Goal: Task Accomplishment & Management: Manage account settings

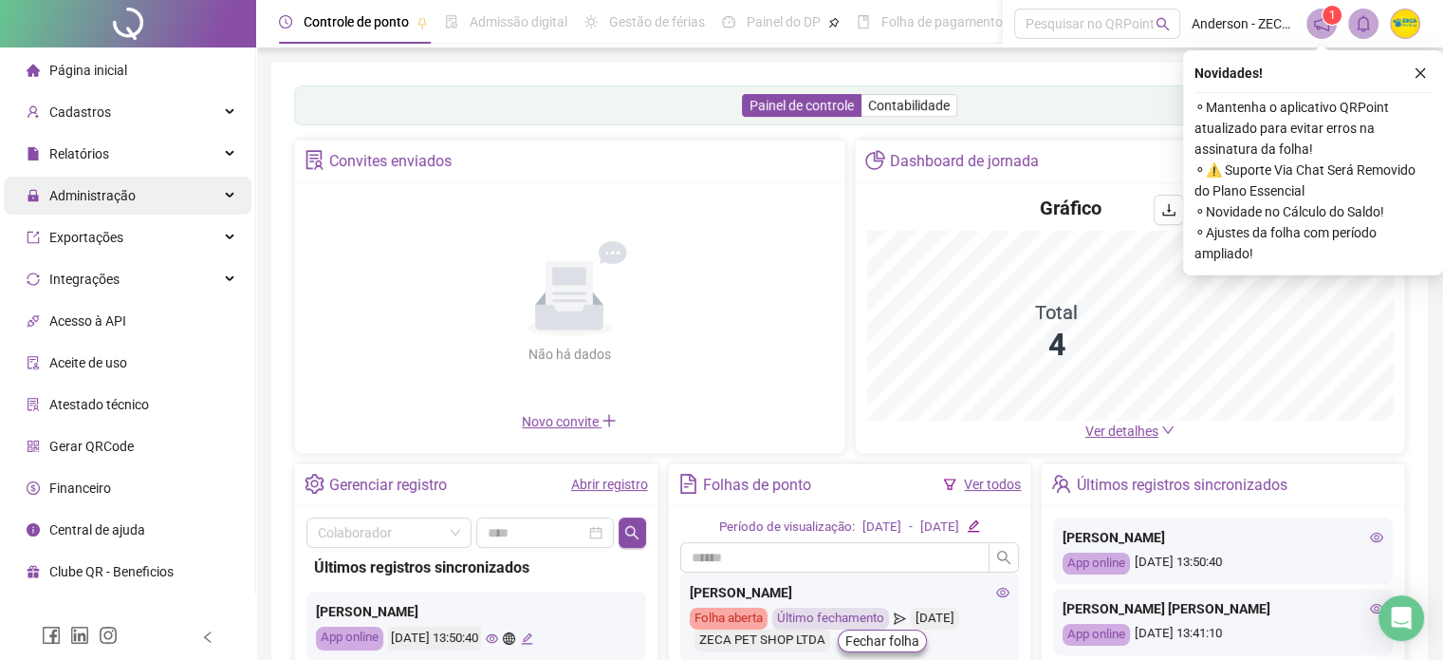
click at [70, 195] on span "Administração" at bounding box center [92, 195] width 86 height 15
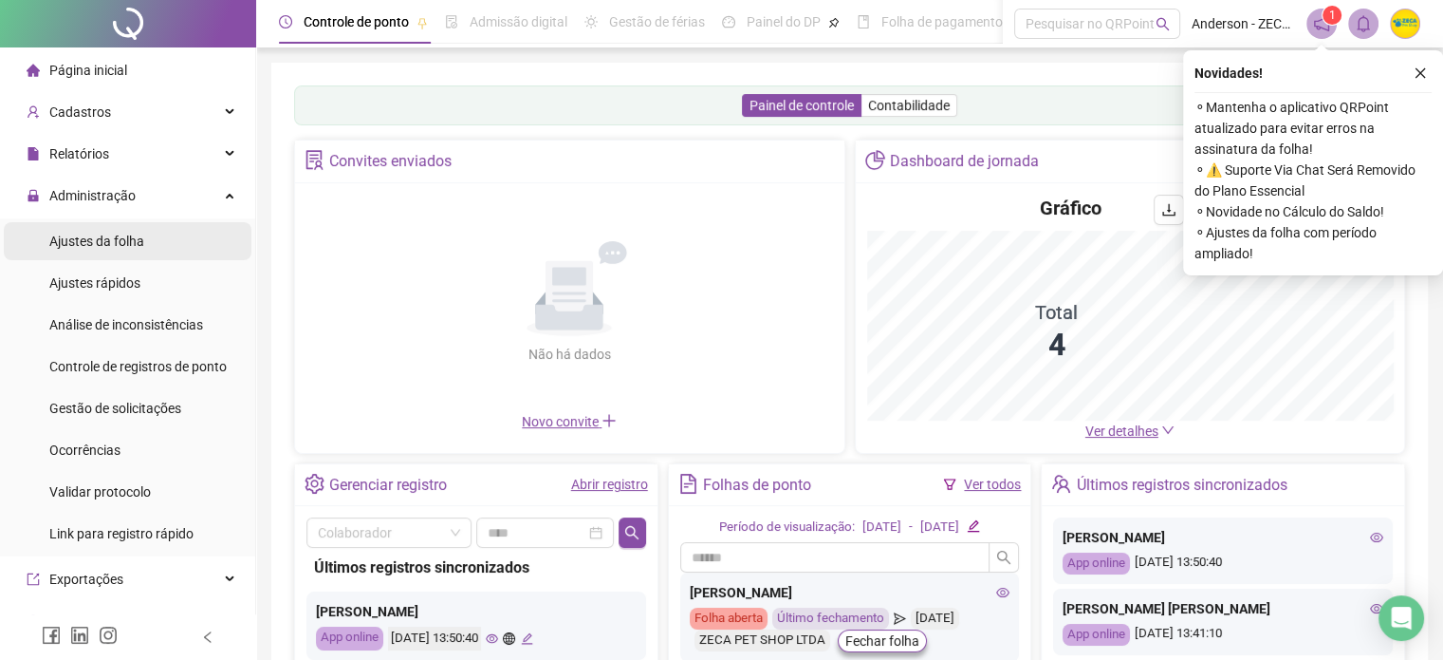
click at [77, 233] on span "Ajustes da folha" at bounding box center [96, 240] width 95 height 15
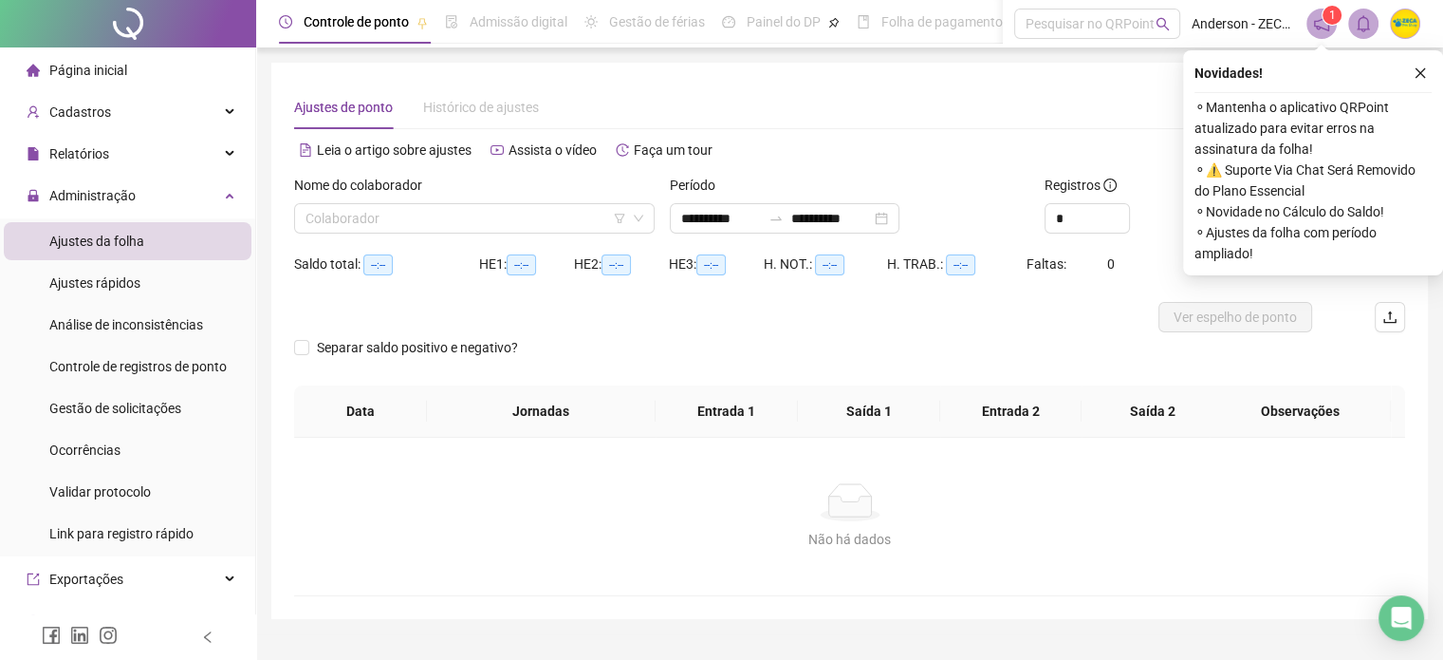
type input "**********"
click at [512, 217] on input "search" at bounding box center [466, 218] width 321 height 28
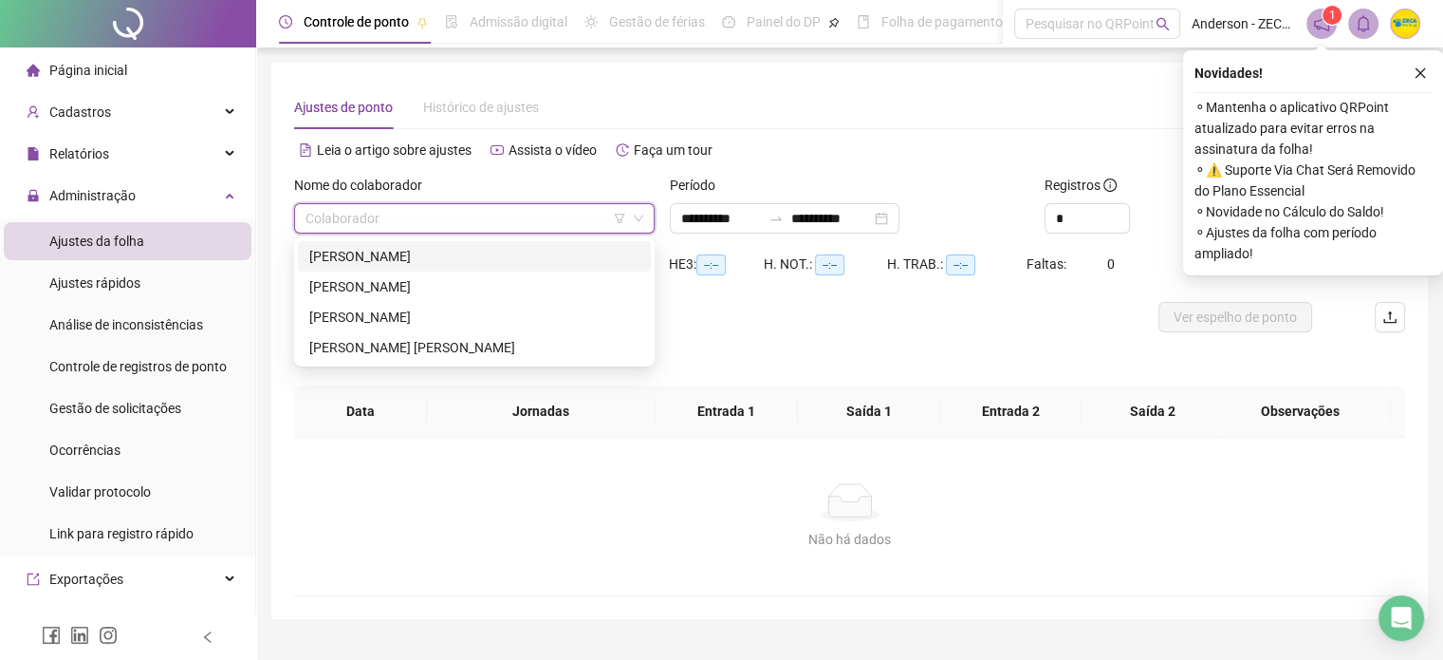
click at [474, 252] on div "[PERSON_NAME]" at bounding box center [474, 256] width 330 height 21
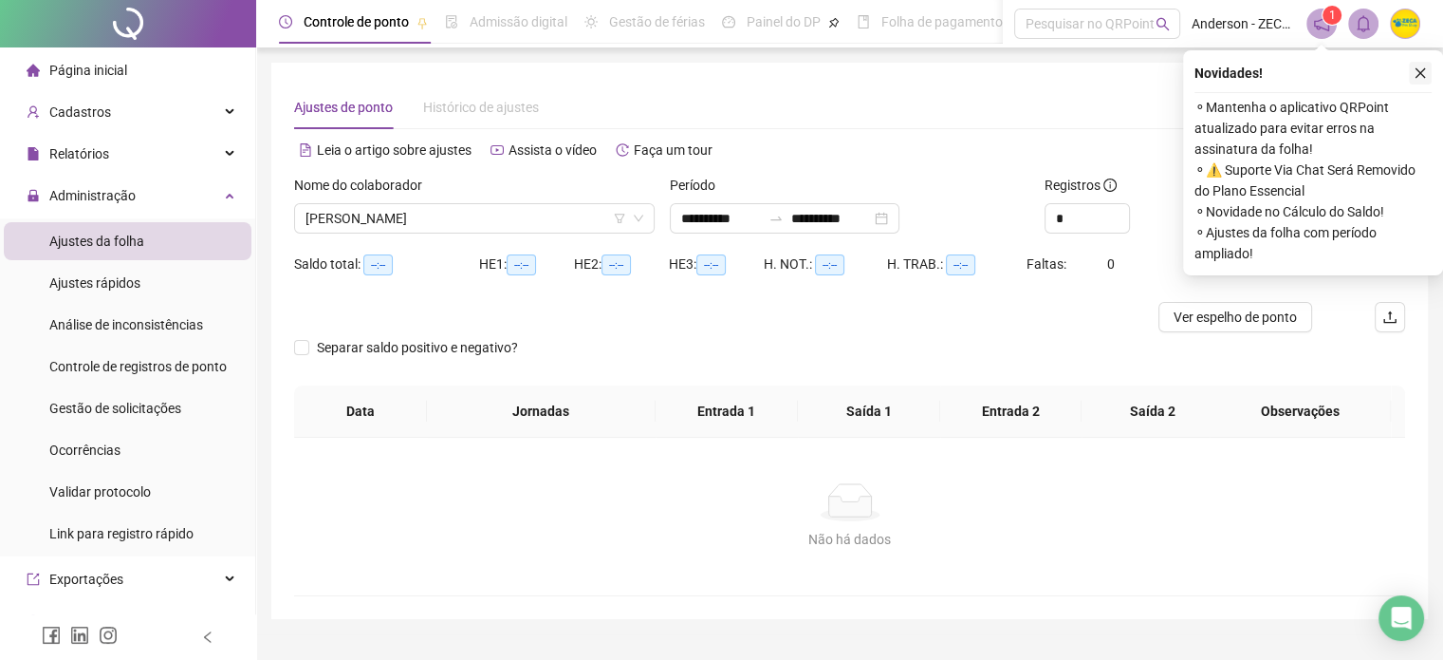
click at [1422, 68] on icon "close" at bounding box center [1420, 72] width 13 height 13
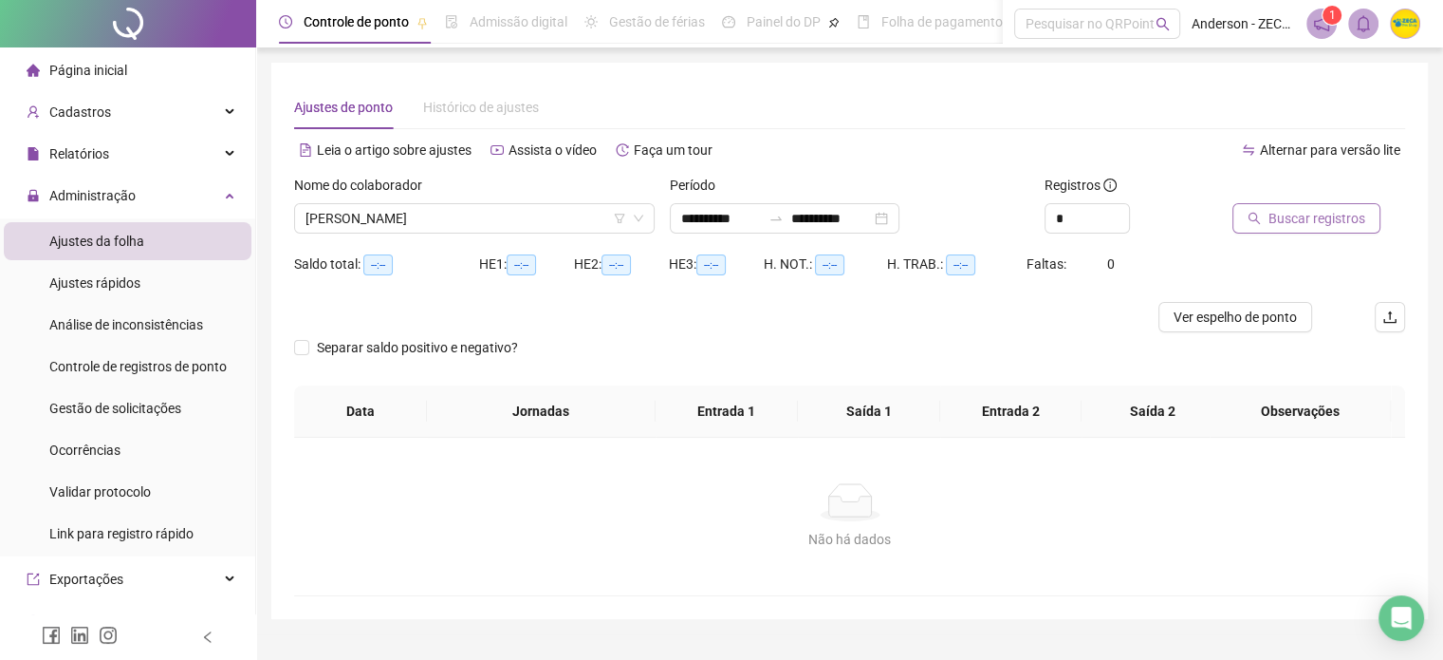
click at [1332, 216] on span "Buscar registros" at bounding box center [1317, 218] width 97 height 21
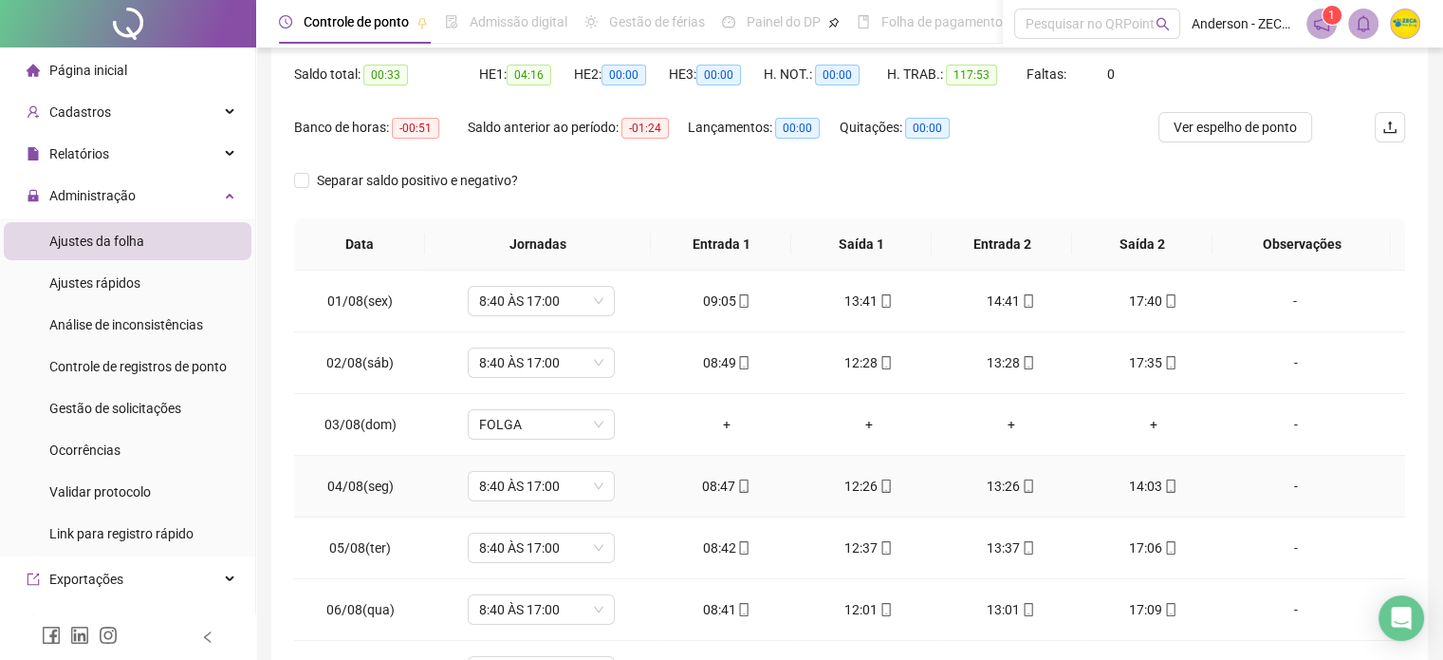
click at [1285, 489] on div "-" at bounding box center [1295, 485] width 112 height 21
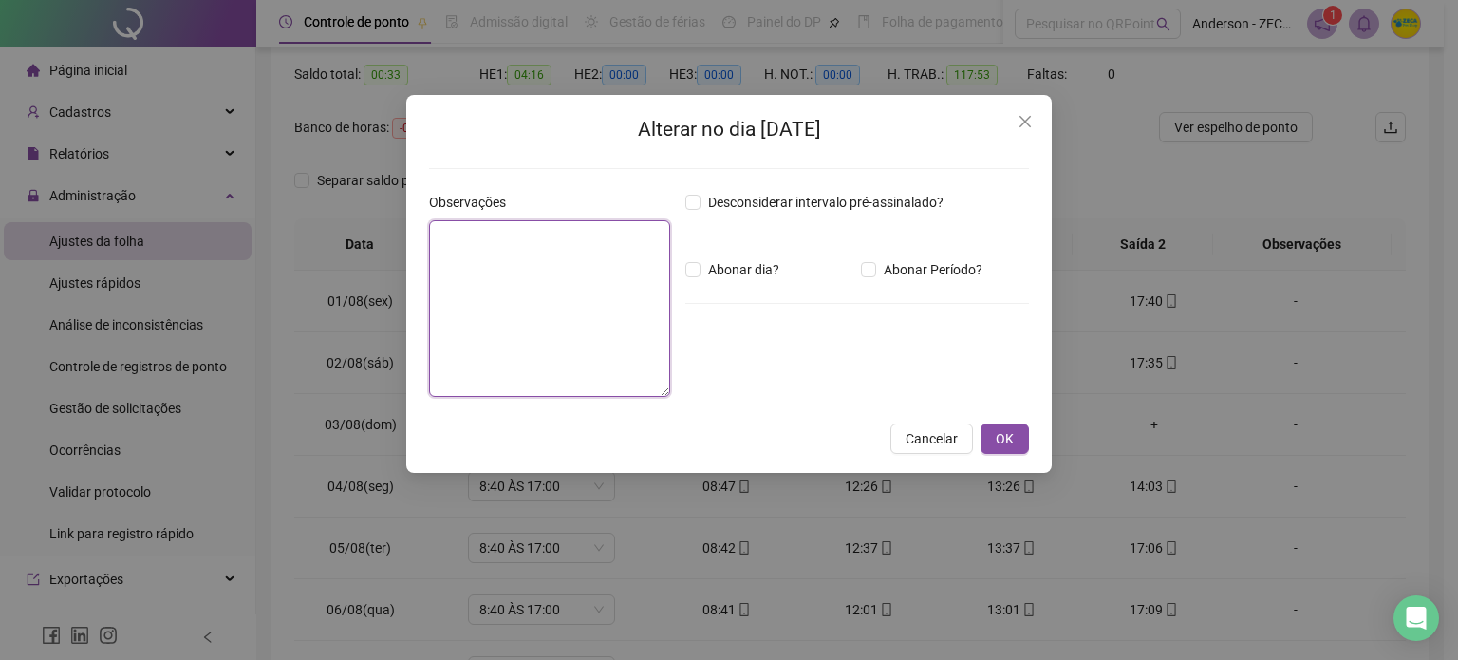
click at [560, 292] on textarea at bounding box center [549, 308] width 241 height 177
type textarea "**********"
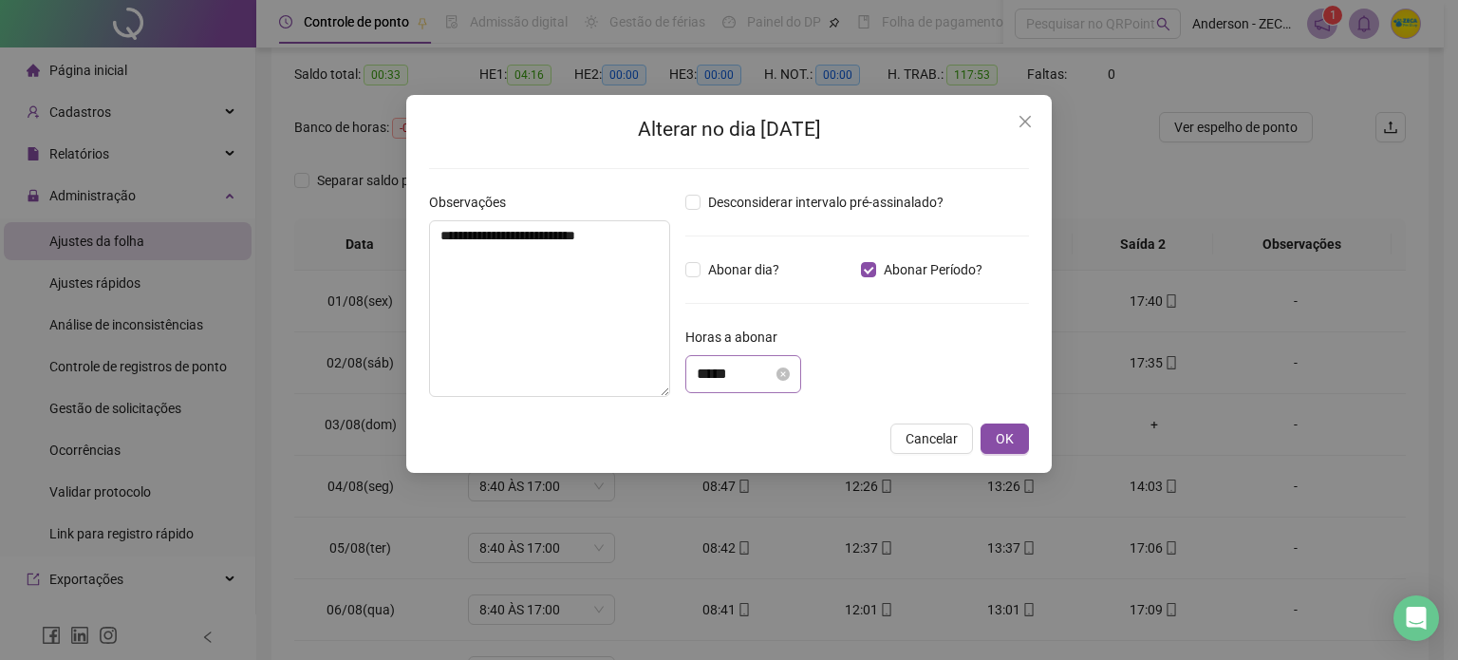
click at [742, 391] on div "*****" at bounding box center [743, 374] width 116 height 38
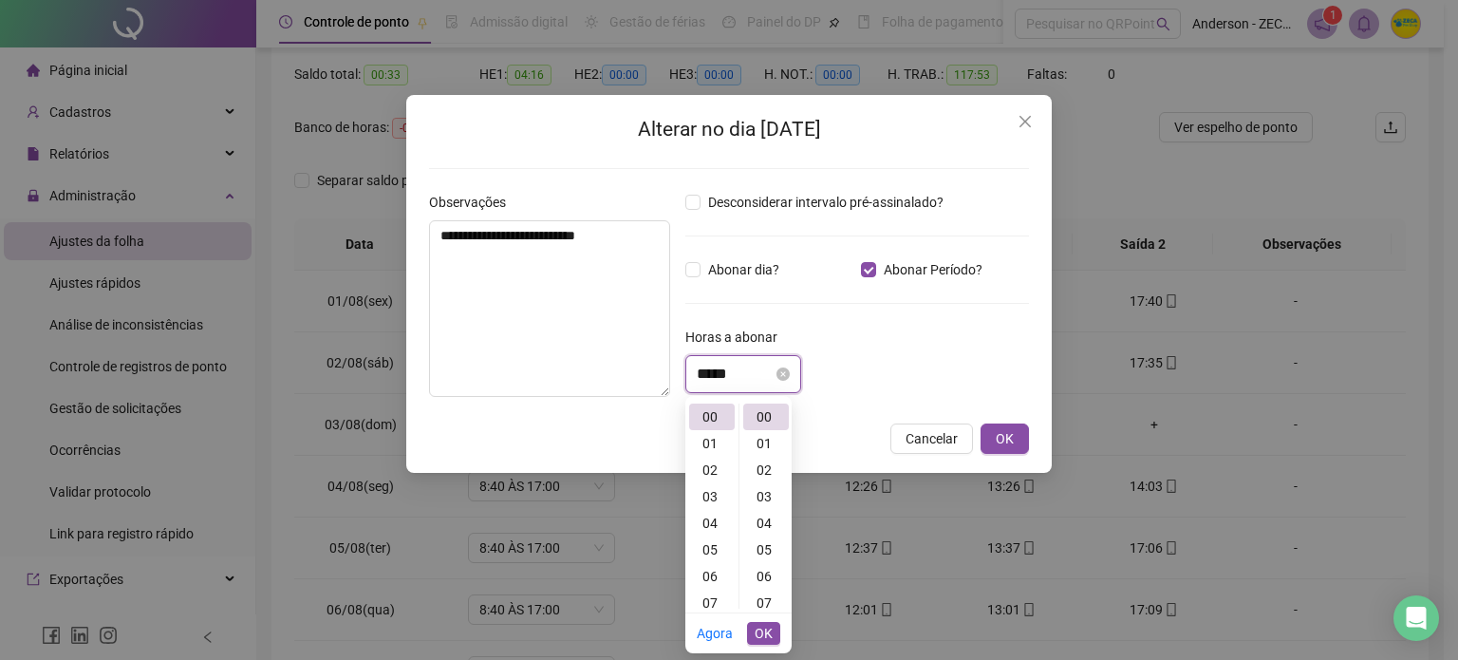
click at [759, 375] on input "*****" at bounding box center [735, 374] width 76 height 23
click at [761, 438] on div "40" at bounding box center [766, 435] width 46 height 27
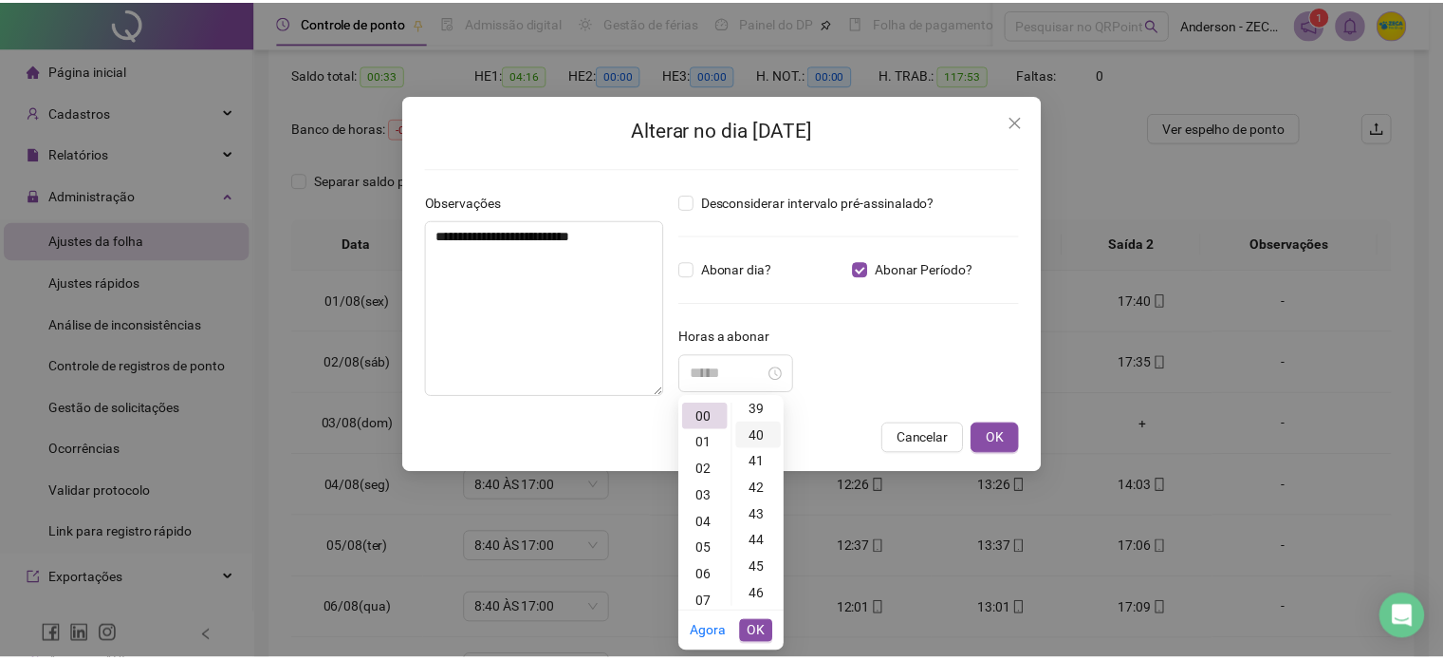
scroll to position [1063, 0]
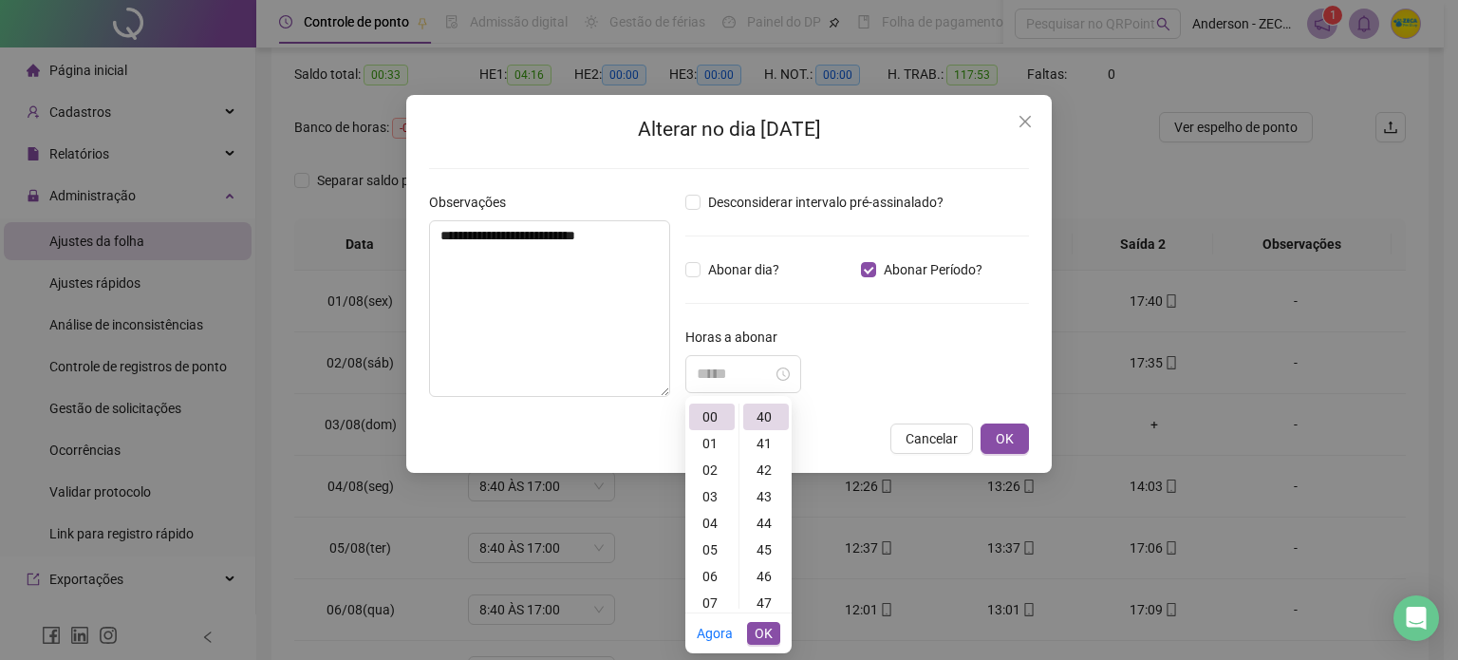
type input "*****"
click at [774, 624] on button "OK" at bounding box center [763, 633] width 33 height 23
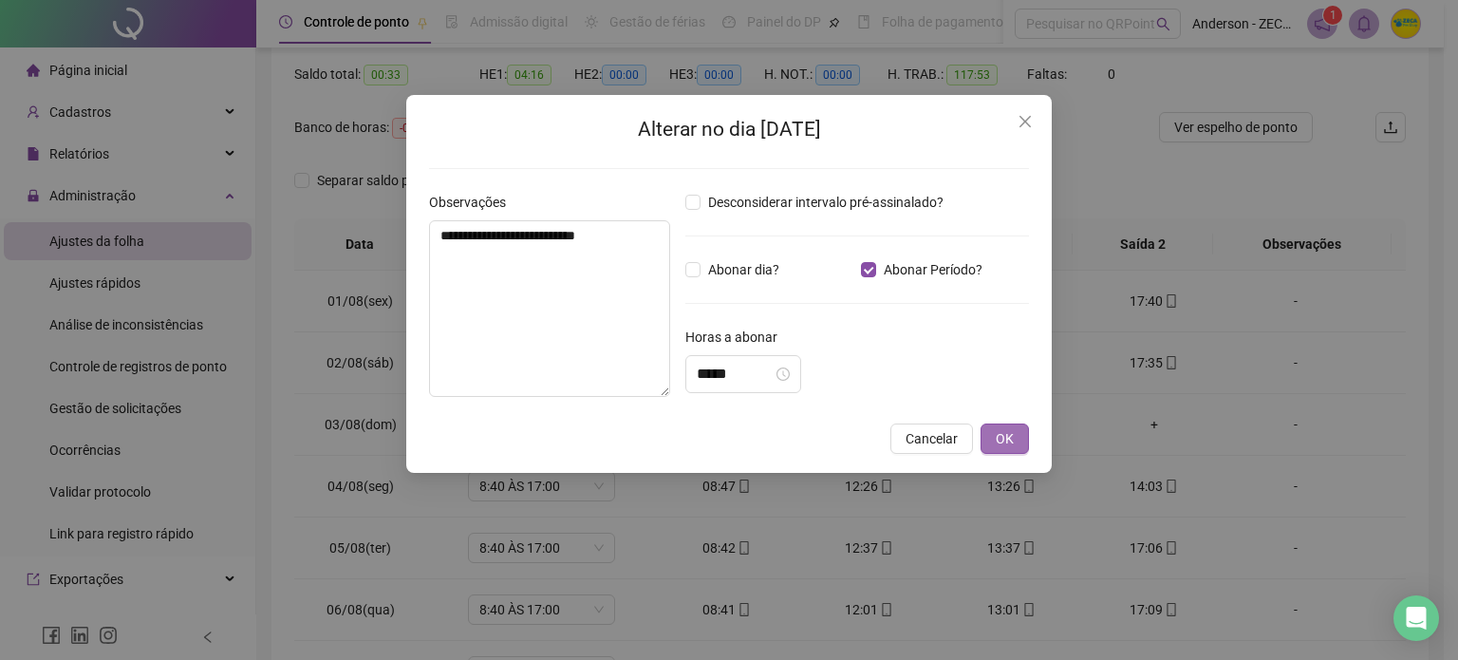
click at [1009, 432] on span "OK" at bounding box center [1004, 438] width 18 height 21
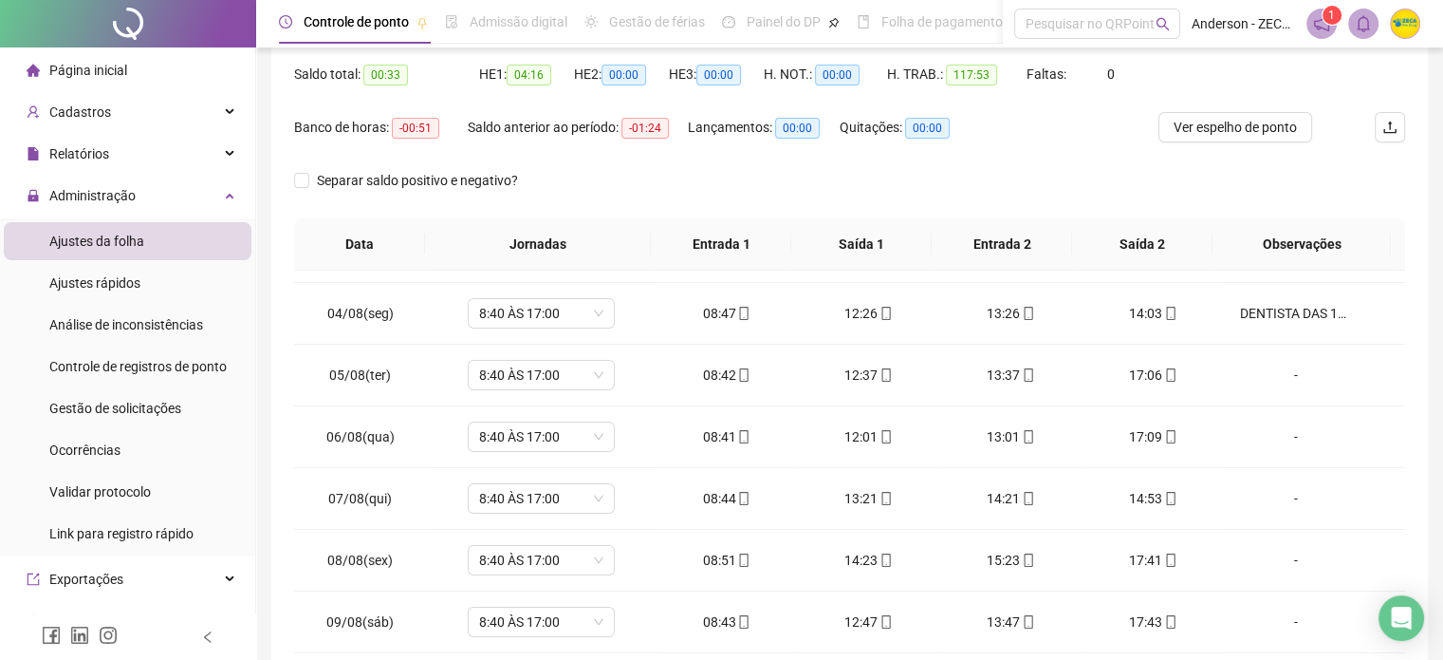
scroll to position [0, 0]
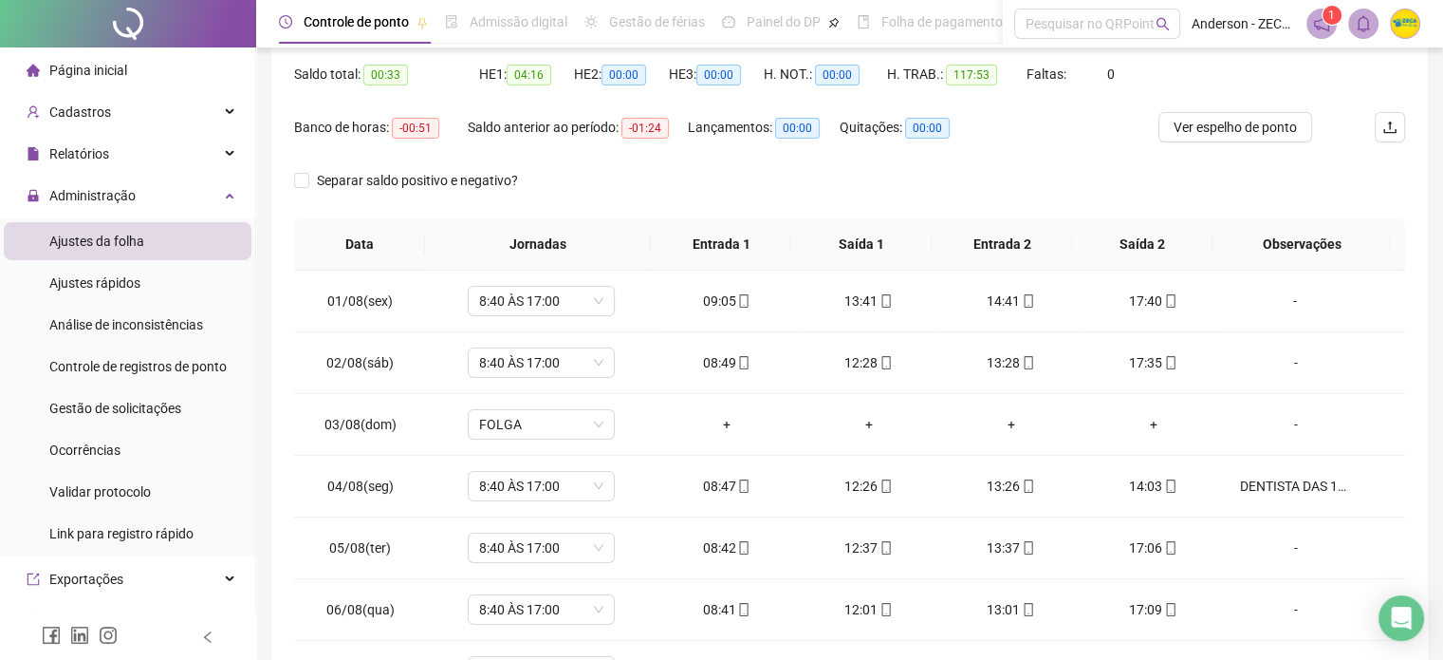
drag, startPoint x: 1271, startPoint y: 128, endPoint x: 1185, endPoint y: 182, distance: 101.1
click at [1188, 185] on form "**********" at bounding box center [849, 101] width 1111 height 233
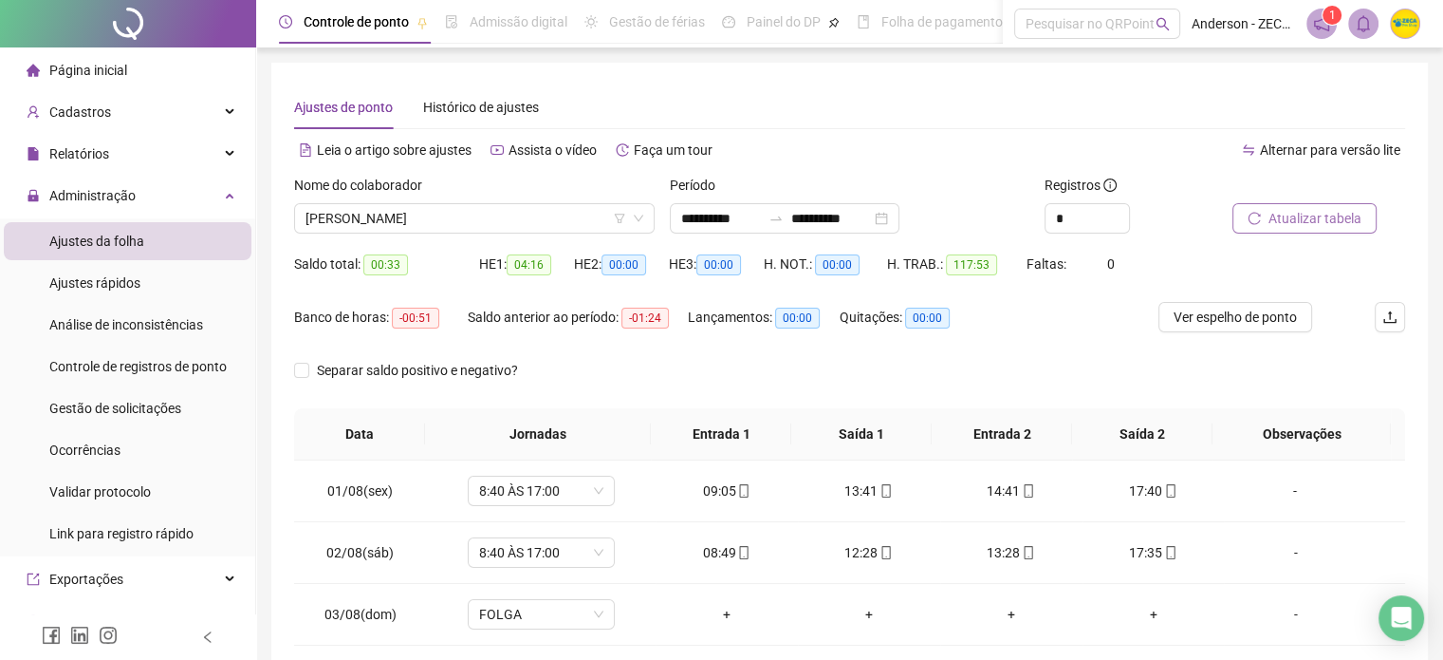
click at [1296, 215] on span "Atualizar tabela" at bounding box center [1315, 218] width 93 height 21
click at [1236, 271] on div "Saldo total: 01:13 HE 1: 04:16 HE 2: 00:00 HE 3: 00:00 H. NOT.: 00:00 H. TRAB.:…" at bounding box center [849, 275] width 1111 height 53
click at [509, 214] on span "[PERSON_NAME]" at bounding box center [475, 218] width 338 height 28
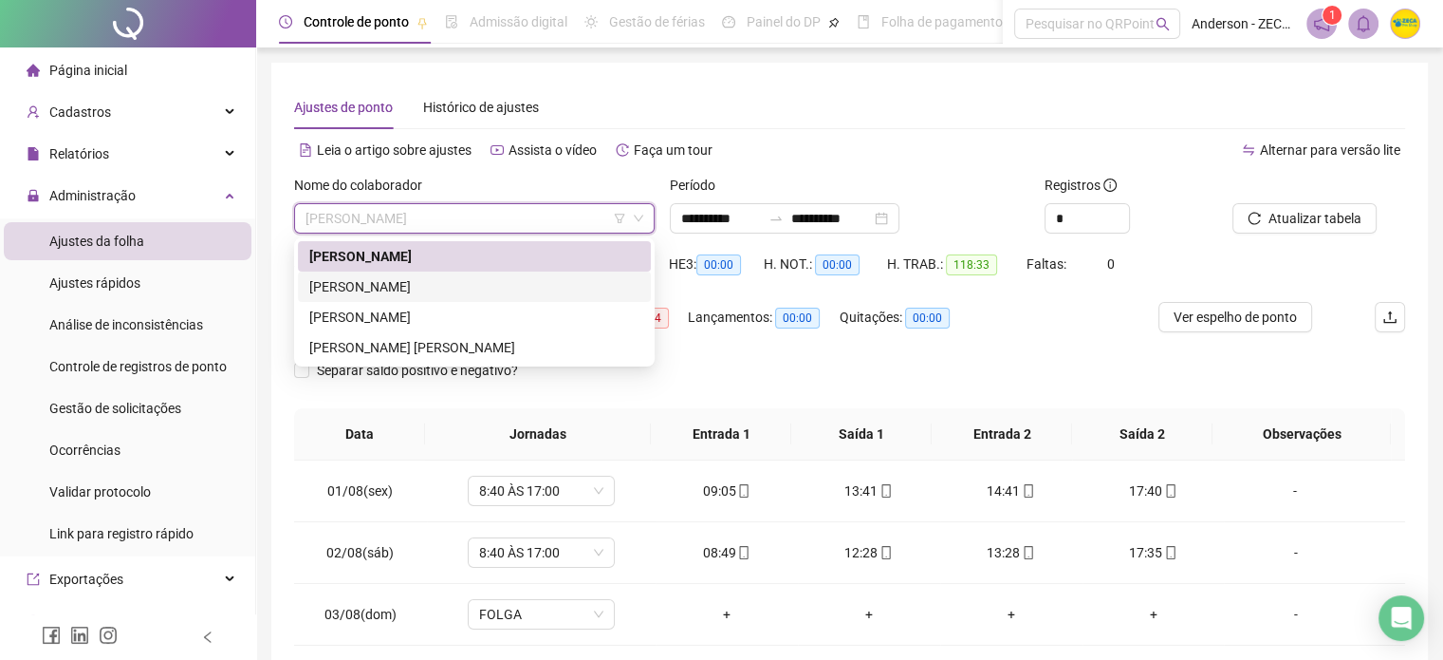
click at [461, 280] on div "[PERSON_NAME]" at bounding box center [474, 286] width 330 height 21
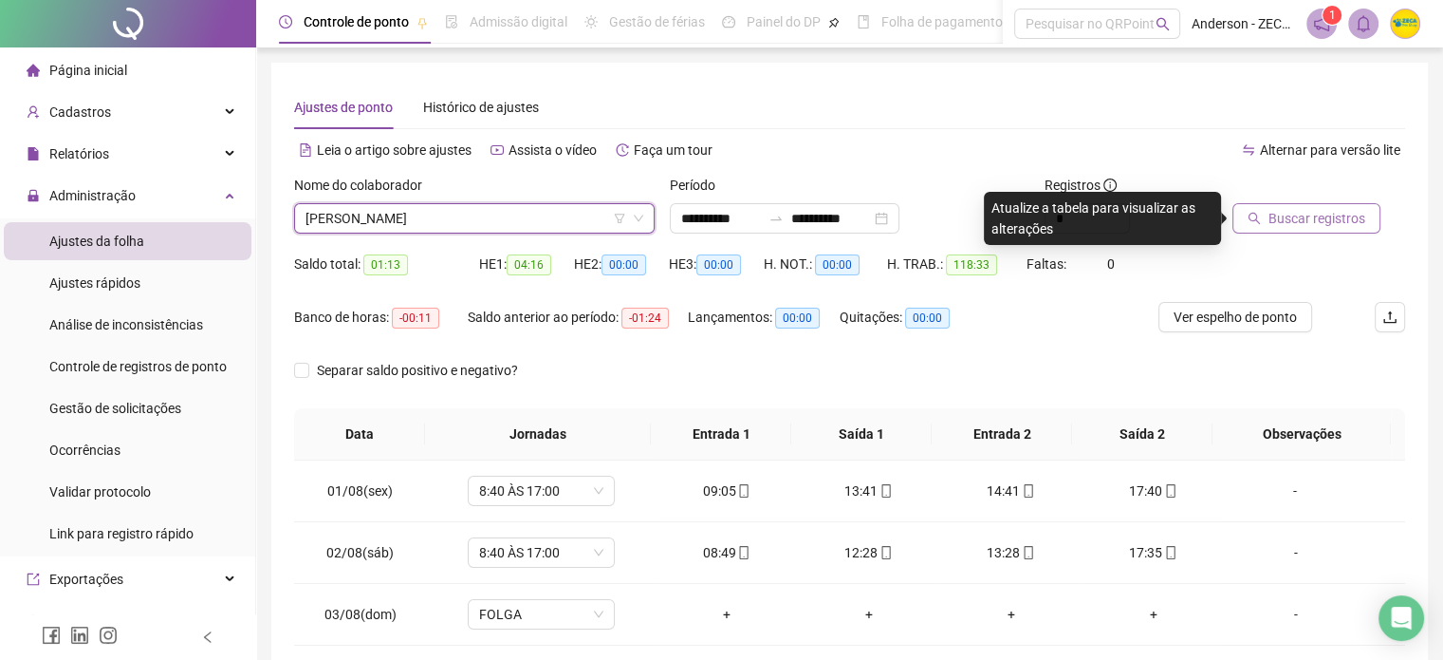
click at [1260, 219] on icon "search" at bounding box center [1254, 218] width 13 height 13
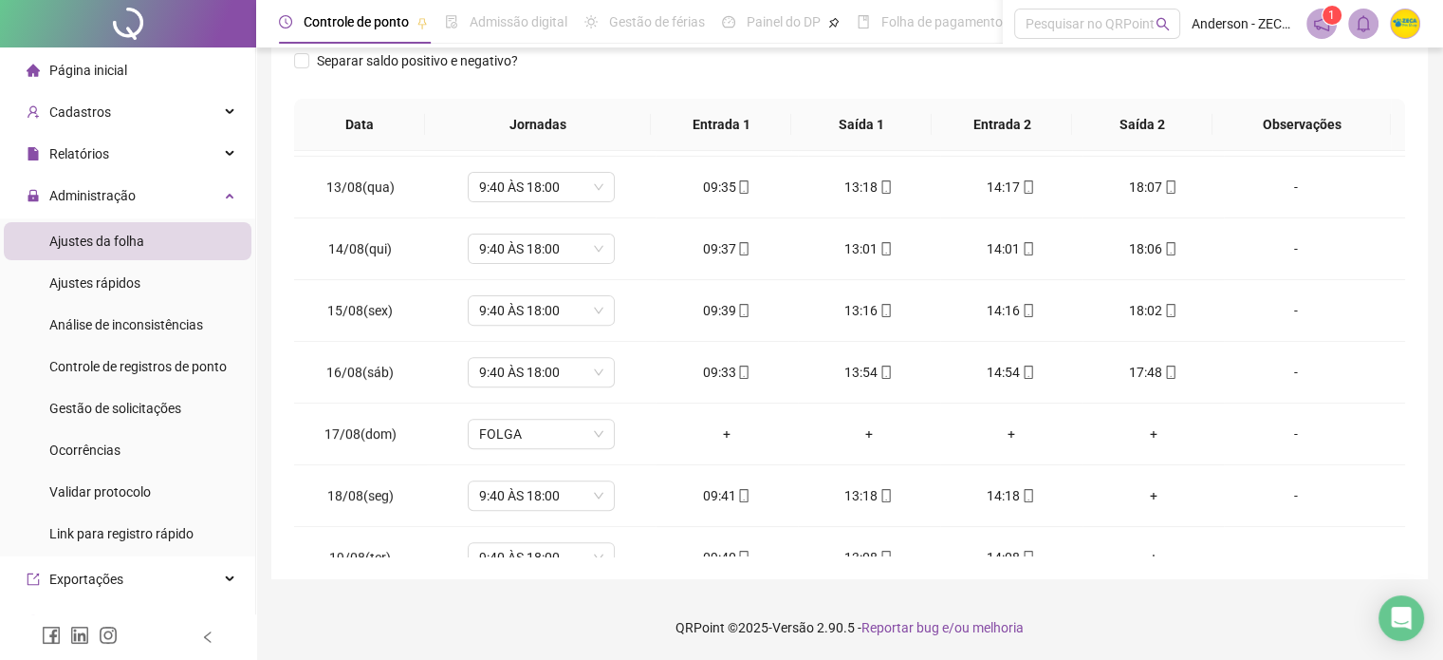
scroll to position [763, 0]
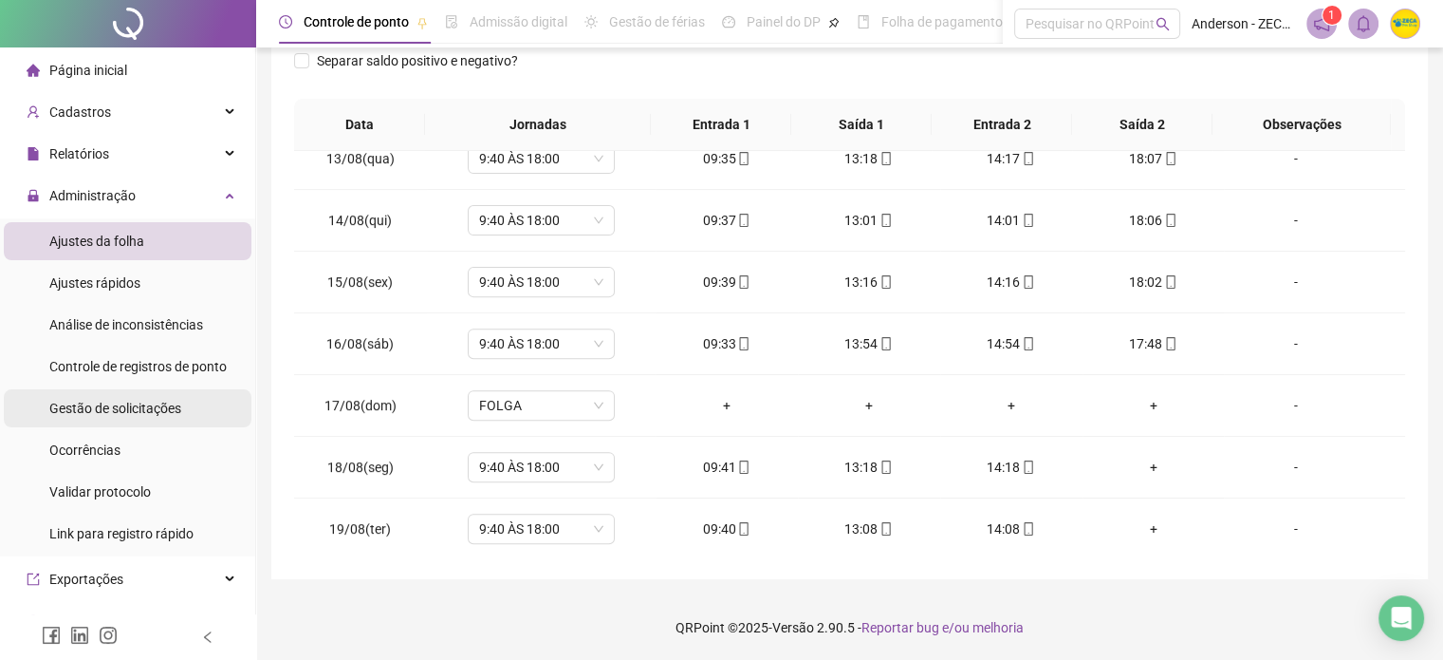
click at [163, 412] on span "Gestão de solicitações" at bounding box center [115, 407] width 132 height 15
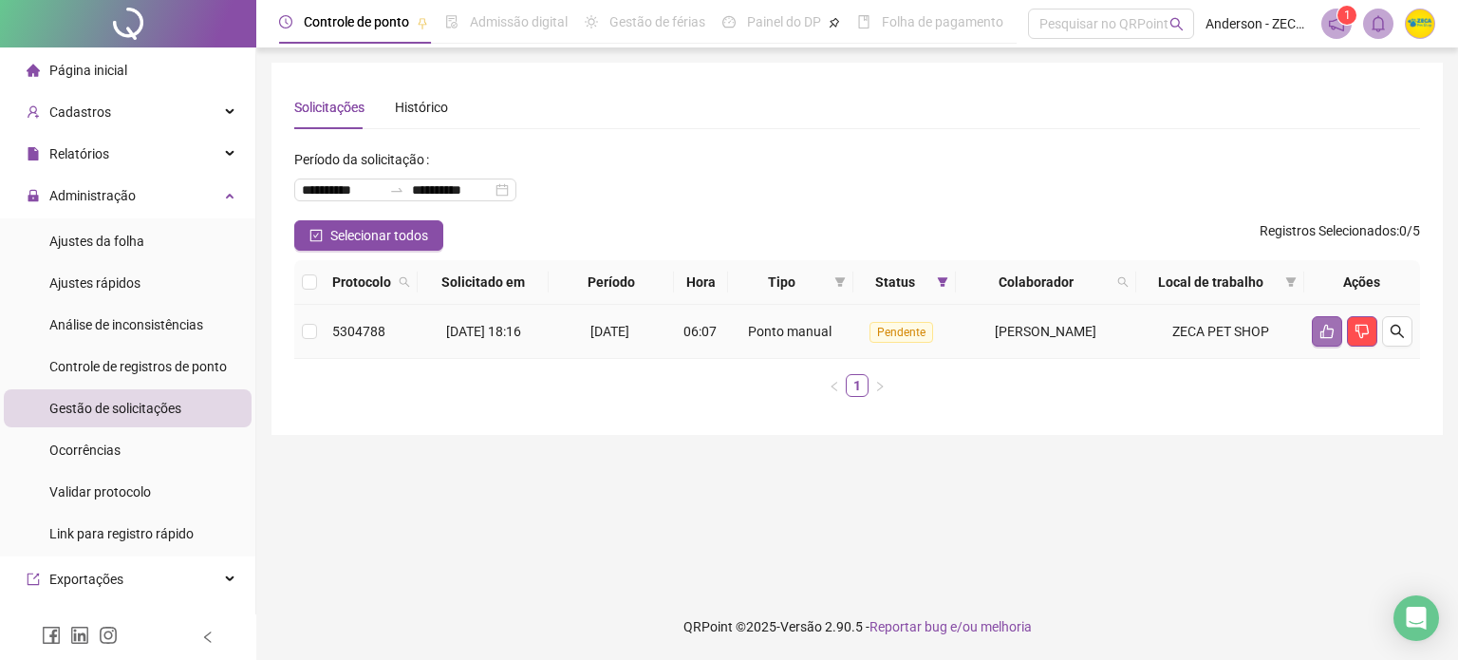
click at [1319, 334] on icon "like" at bounding box center [1326, 331] width 15 height 15
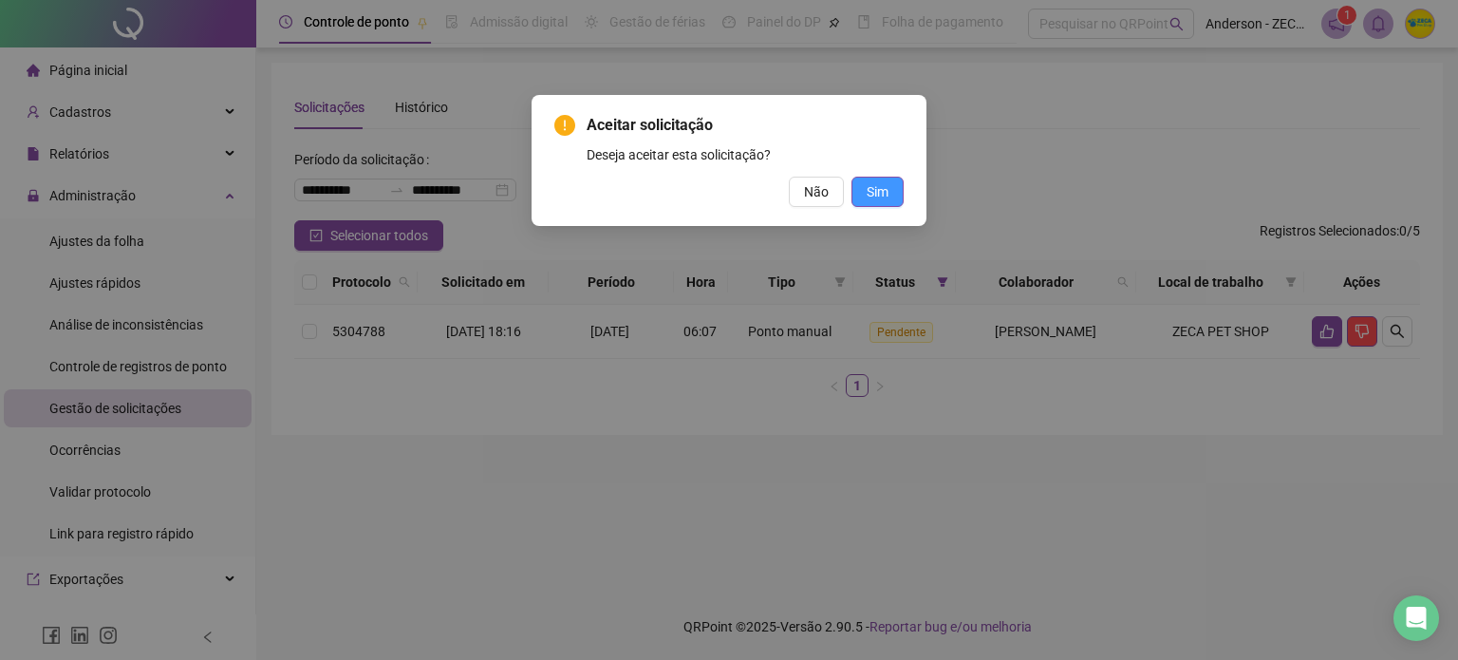
click at [874, 196] on span "Sim" at bounding box center [877, 191] width 22 height 21
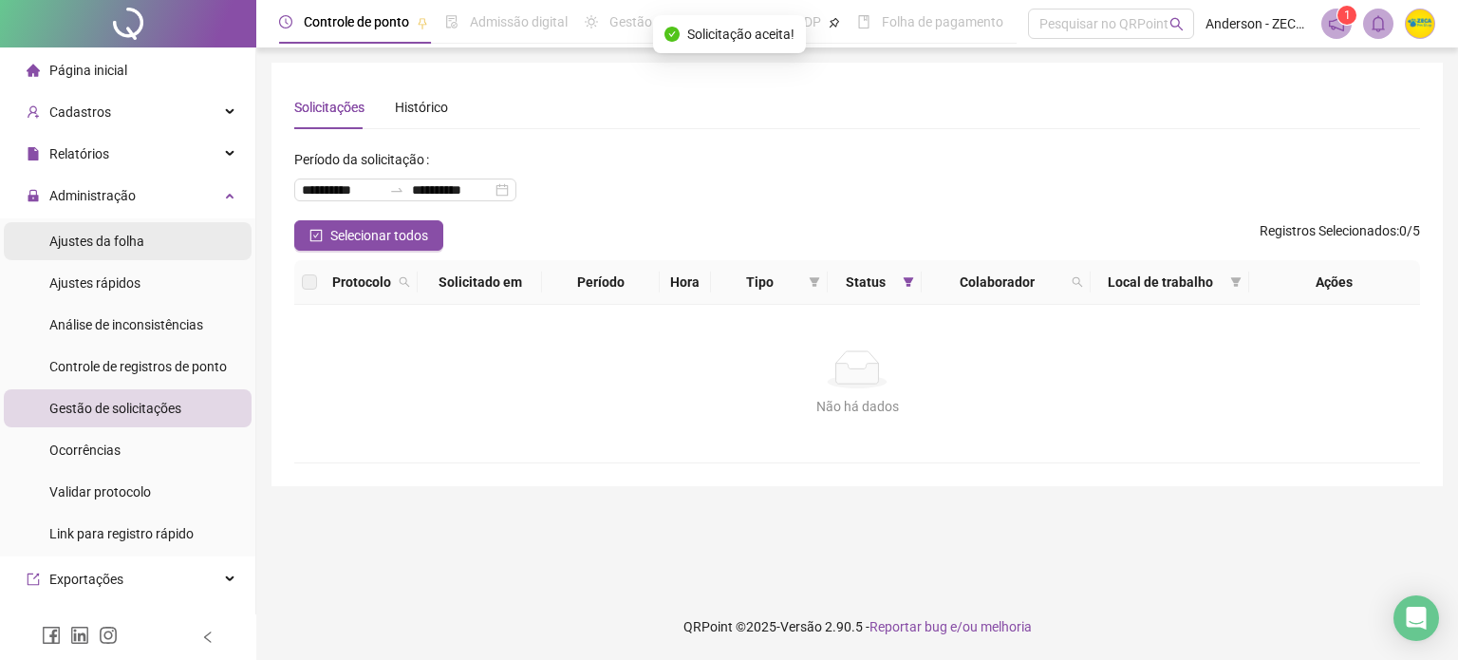
click at [114, 247] on span "Ajustes da folha" at bounding box center [96, 240] width 95 height 15
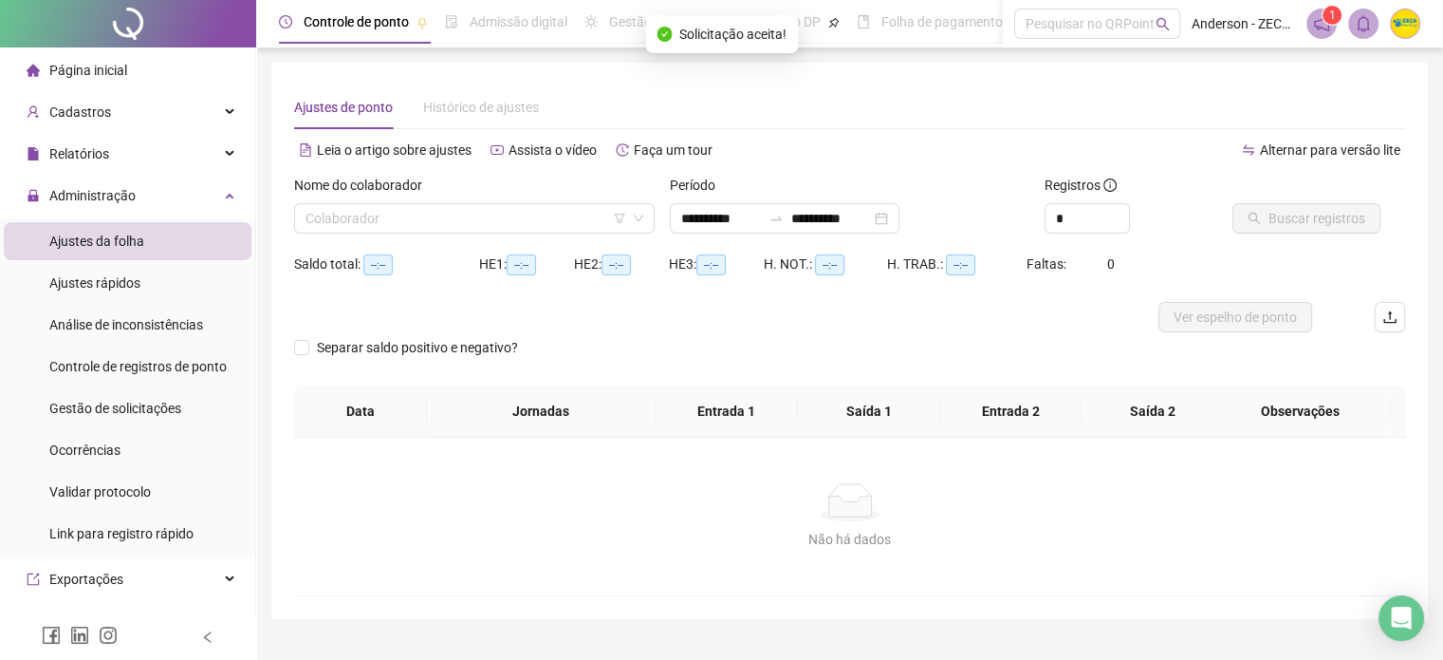
type input "**********"
click at [545, 219] on input "search" at bounding box center [466, 218] width 321 height 28
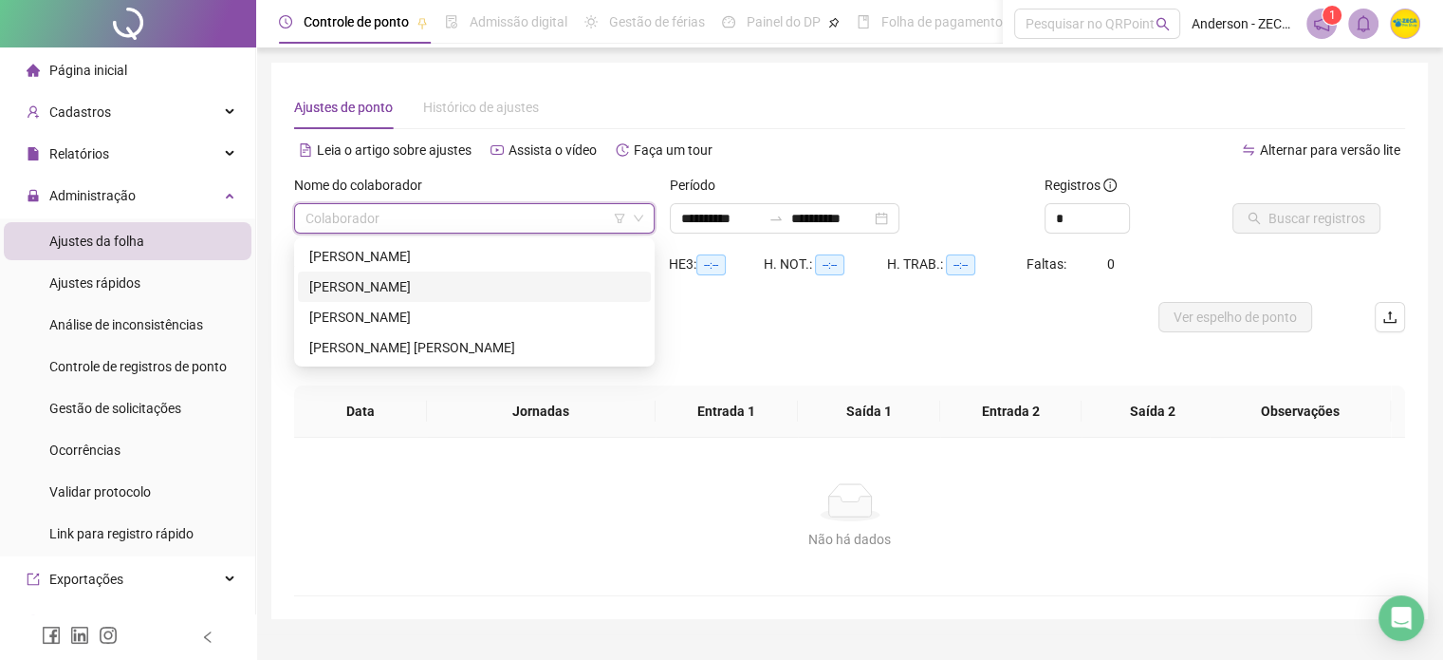
click at [520, 282] on div "[PERSON_NAME]" at bounding box center [474, 286] width 330 height 21
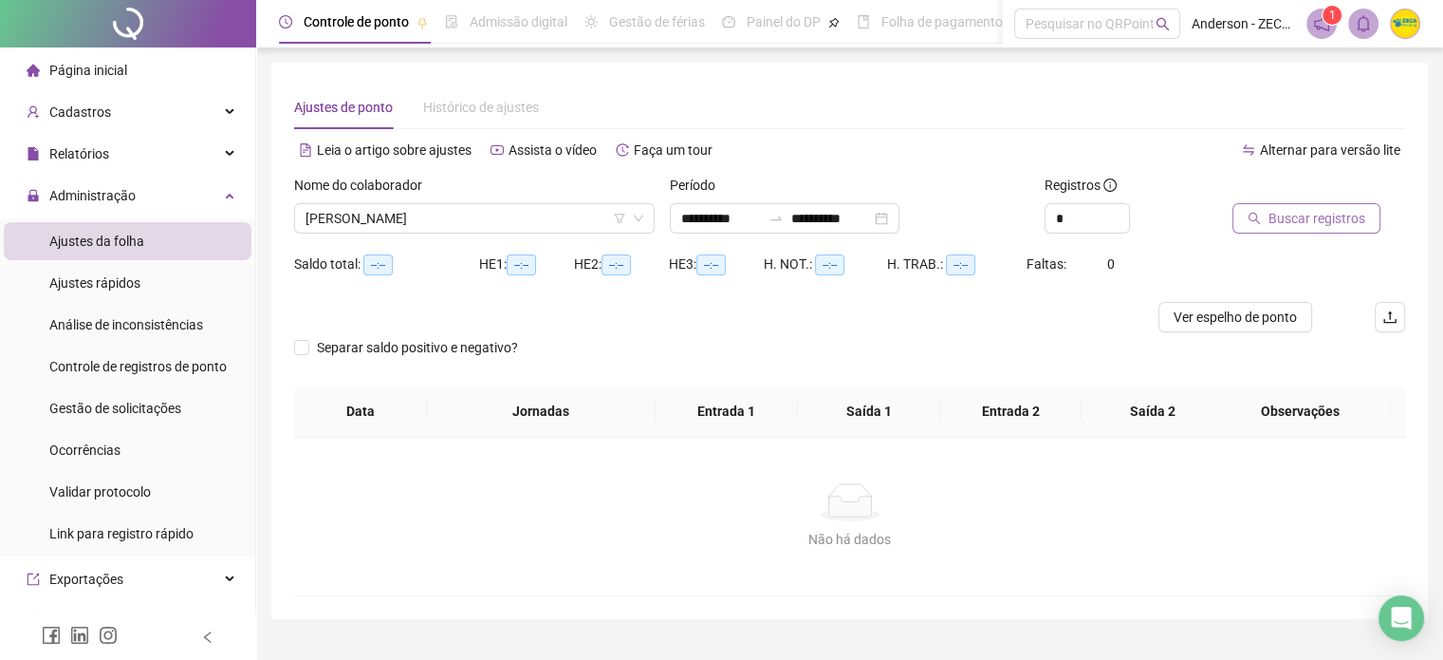
click at [1301, 222] on span "Buscar registros" at bounding box center [1317, 218] width 97 height 21
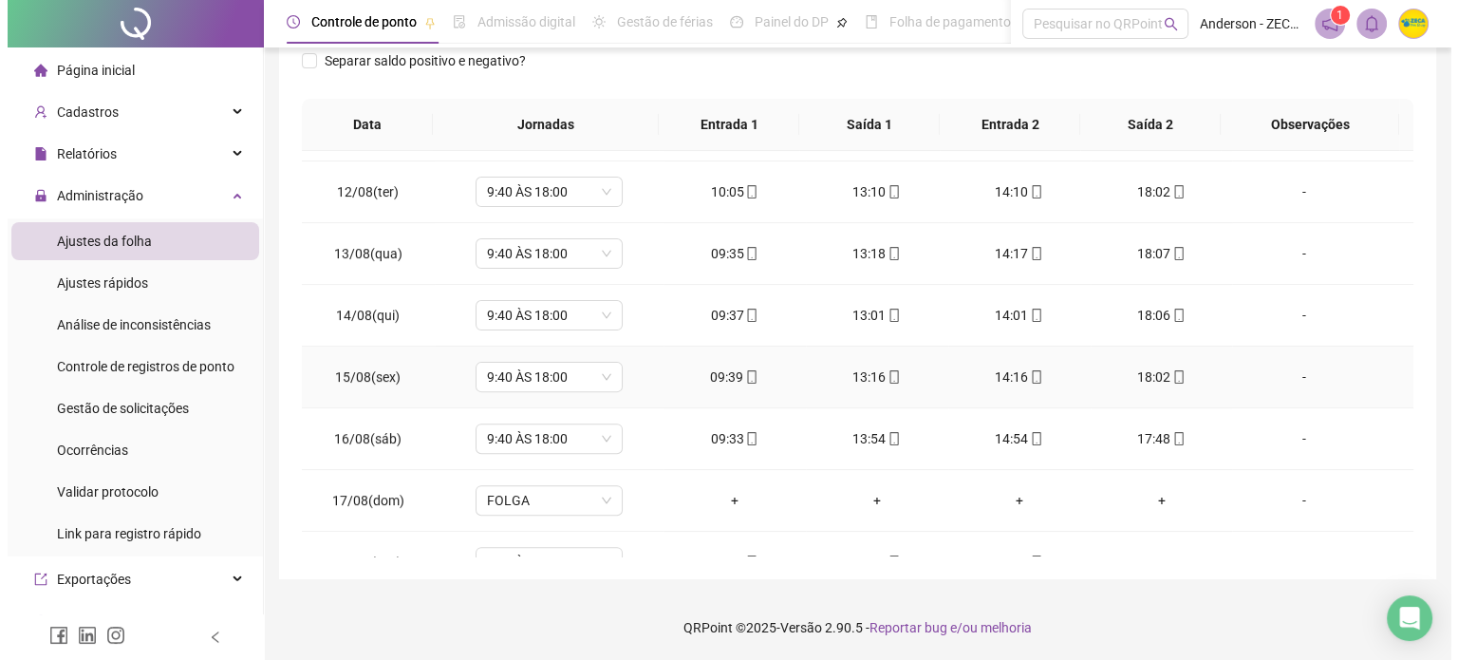
scroll to position [573, 0]
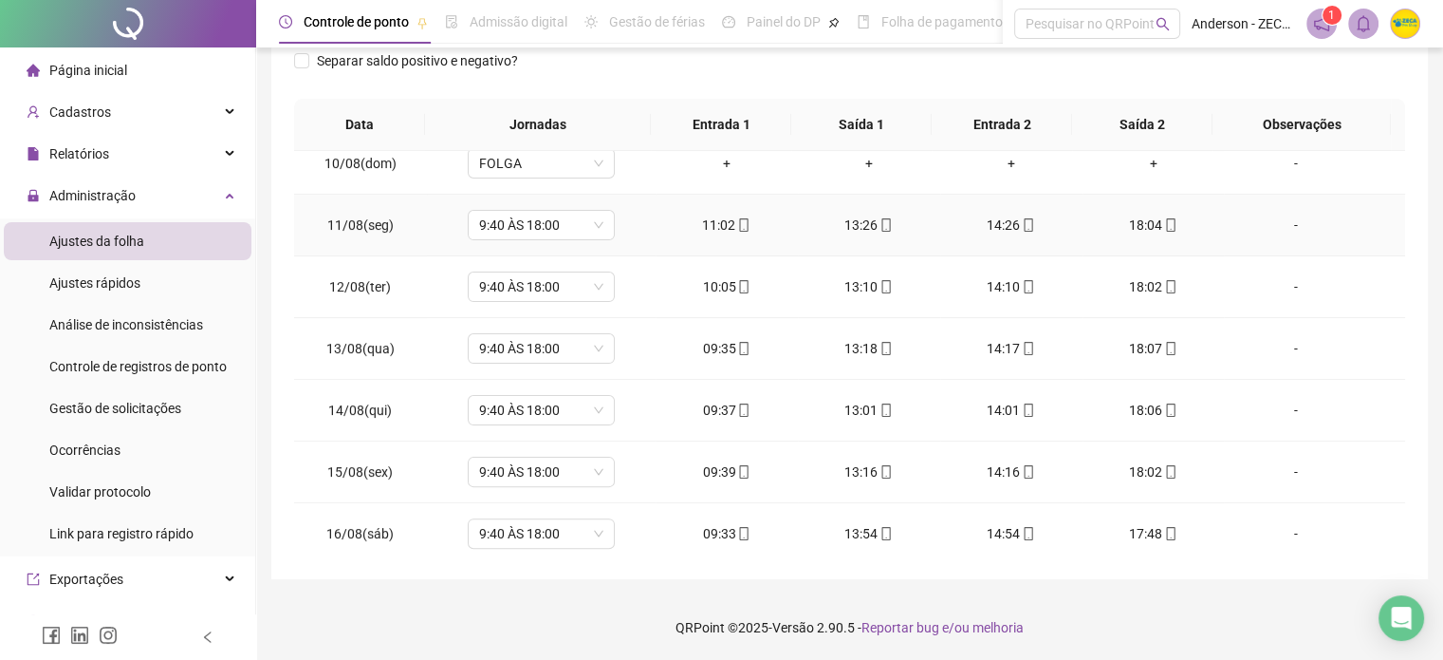
click at [1284, 223] on div "-" at bounding box center [1295, 224] width 112 height 21
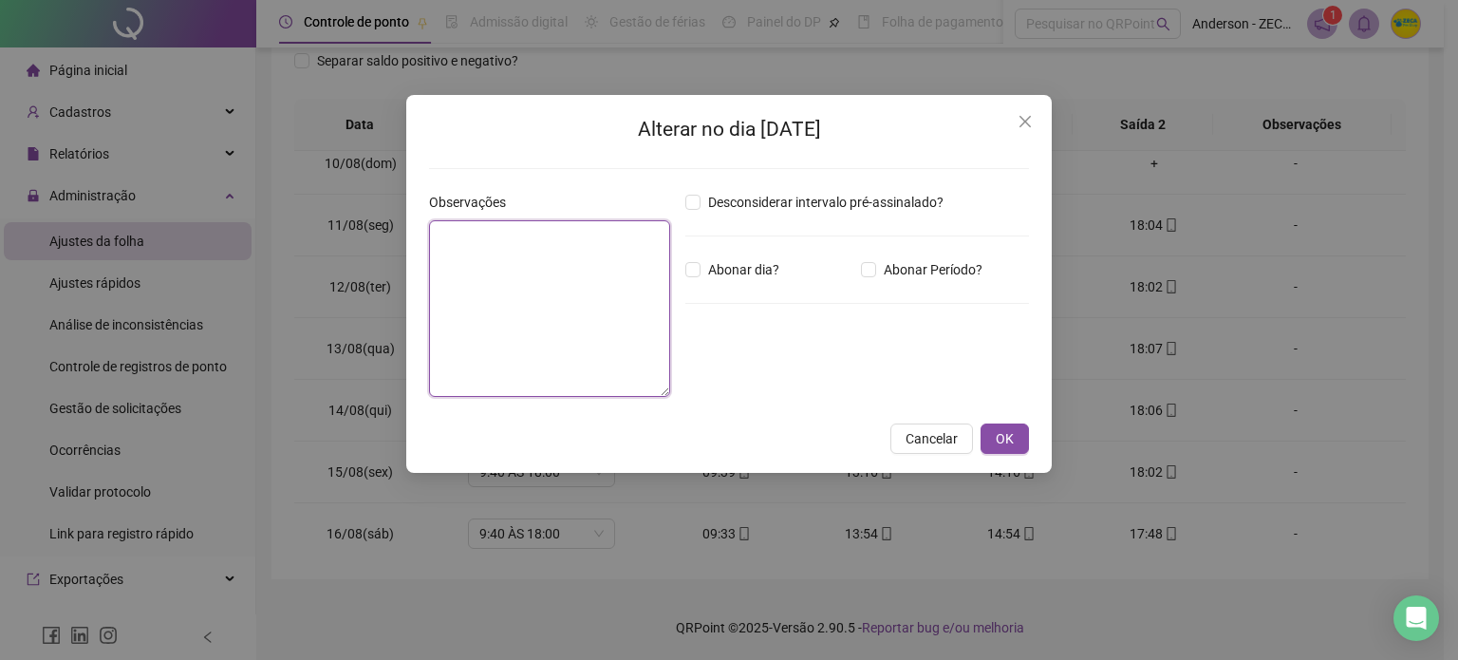
click at [595, 314] on textarea at bounding box center [549, 308] width 241 height 177
type textarea "**********"
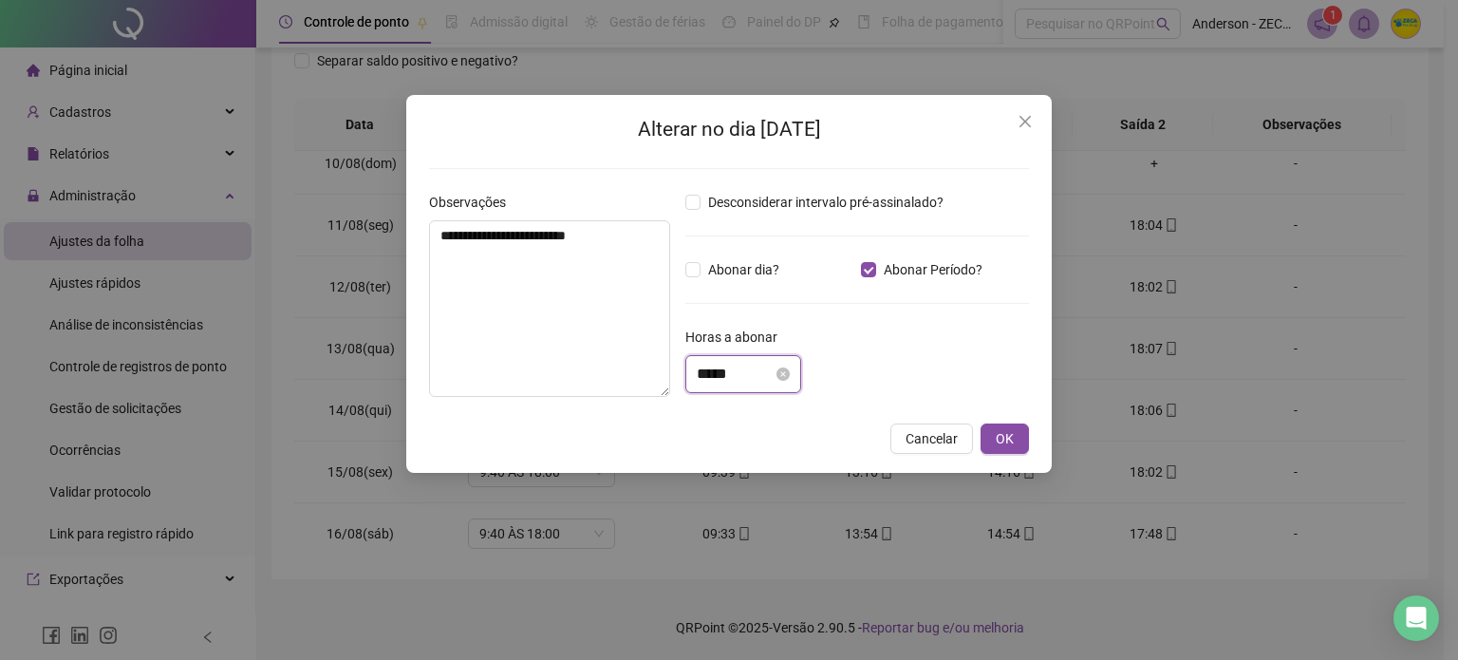
click at [772, 368] on input "*****" at bounding box center [735, 374] width 76 height 23
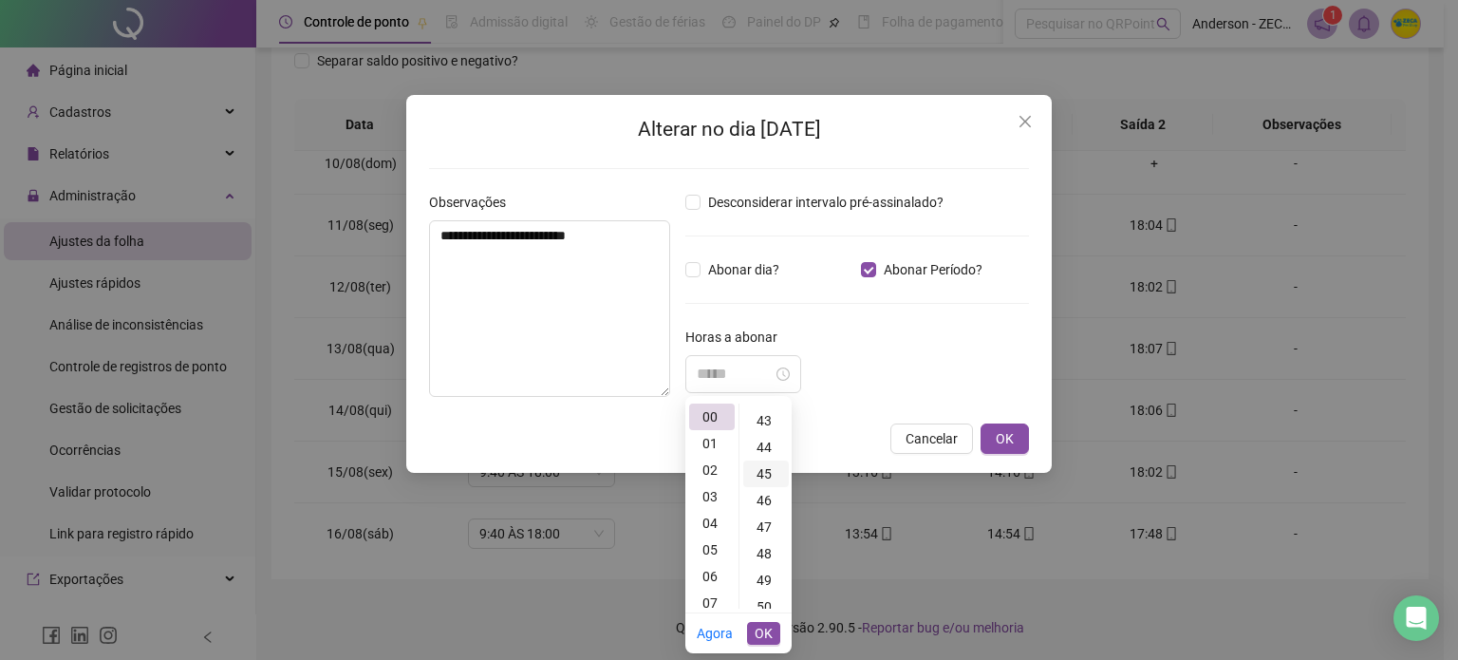
click at [769, 470] on div "45" at bounding box center [766, 473] width 46 height 27
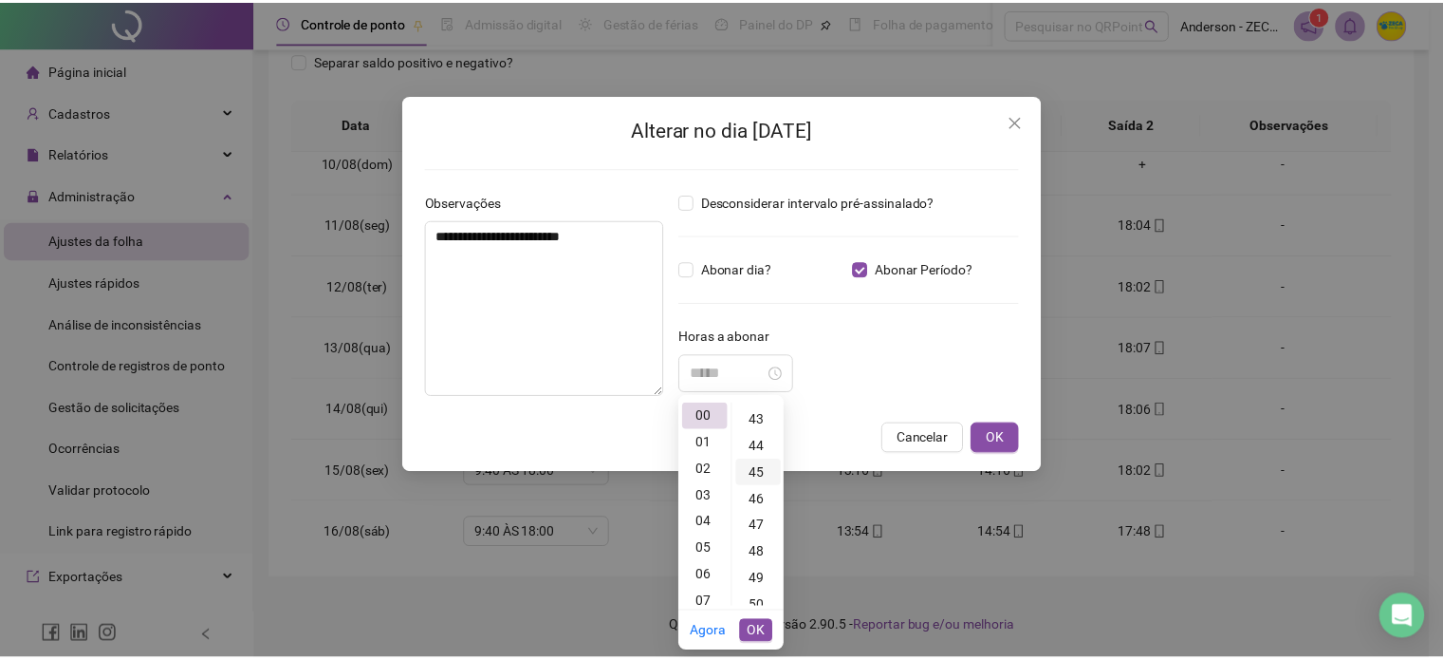
scroll to position [1196, 0]
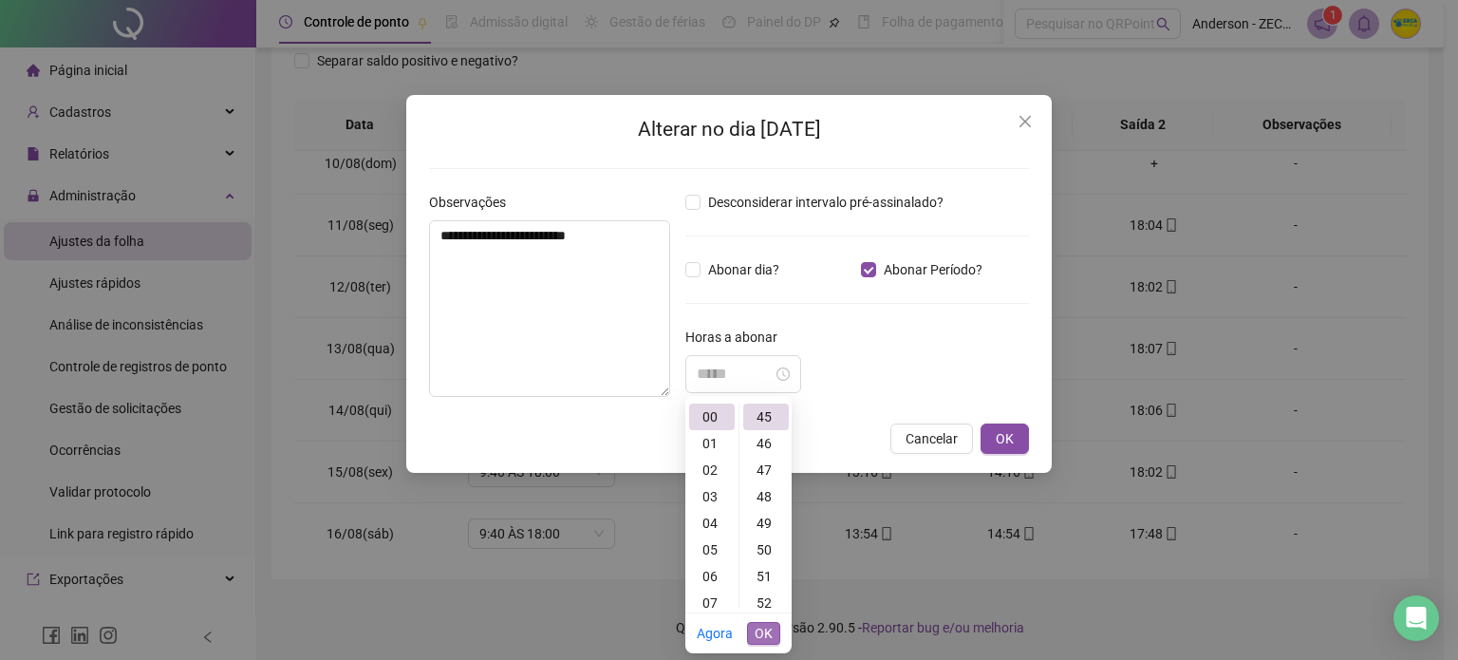
type input "*****"
click at [771, 627] on span "OK" at bounding box center [763, 633] width 18 height 21
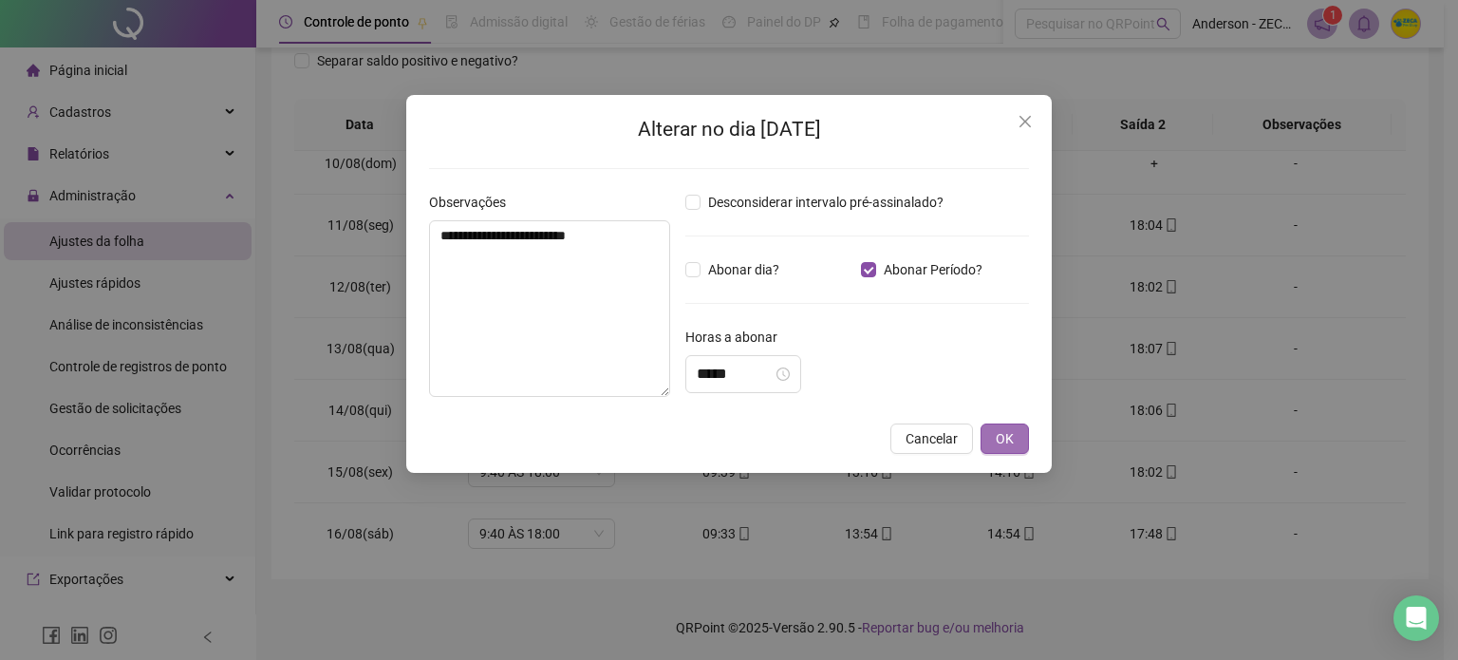
click at [998, 443] on span "OK" at bounding box center [1004, 438] width 18 height 21
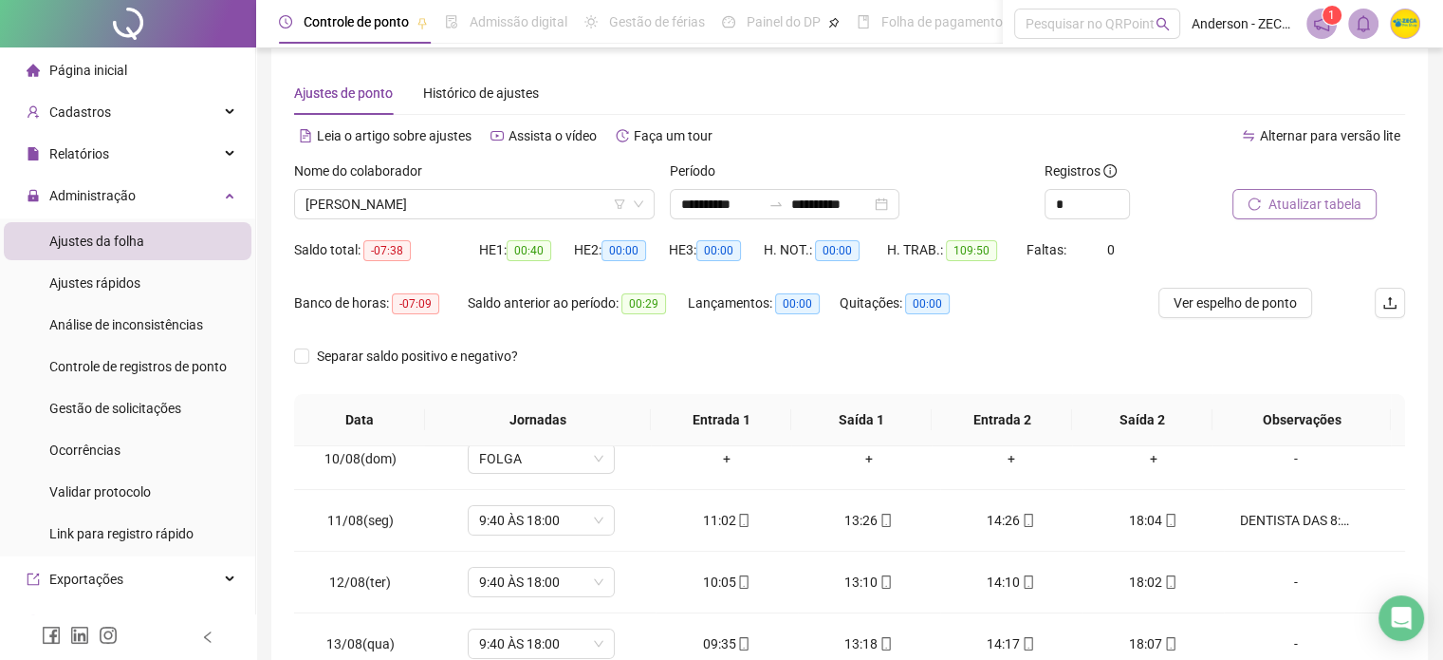
scroll to position [11, 0]
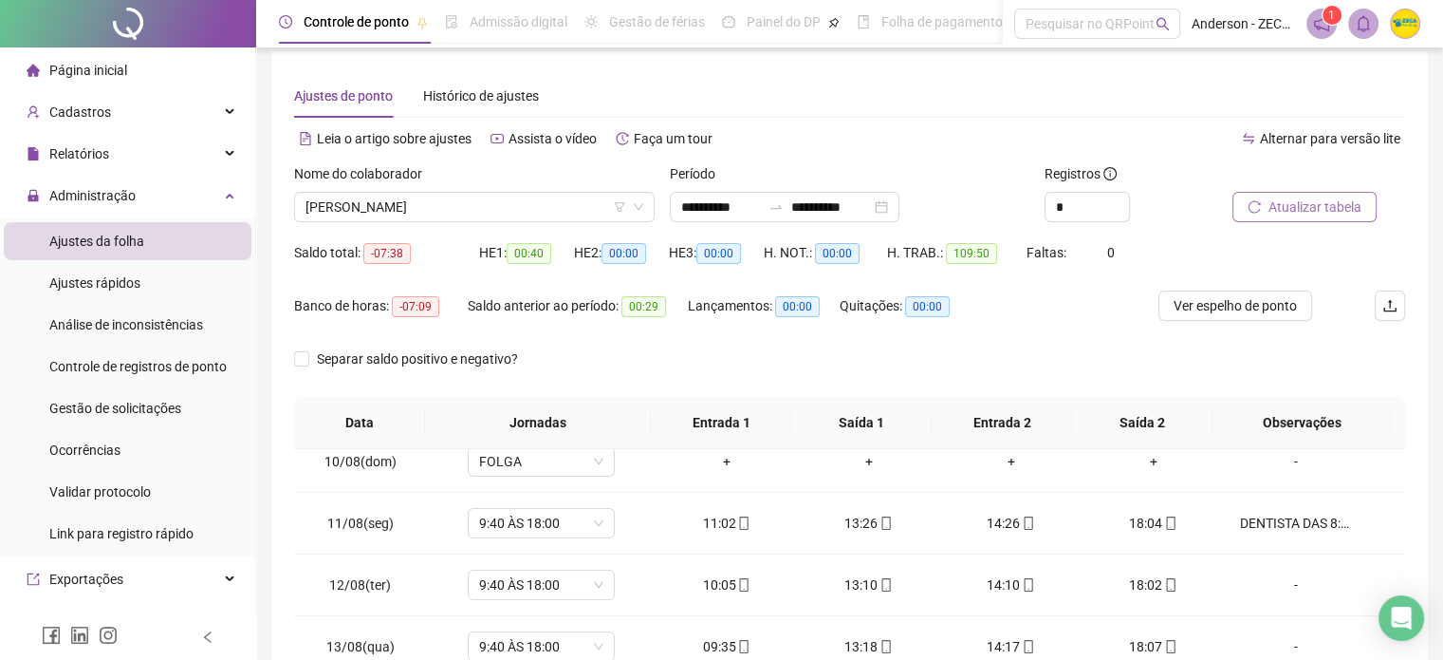
click at [1299, 212] on span "Atualizar tabela" at bounding box center [1315, 206] width 93 height 21
click at [1166, 129] on div "Alternar para versão lite" at bounding box center [1128, 138] width 556 height 30
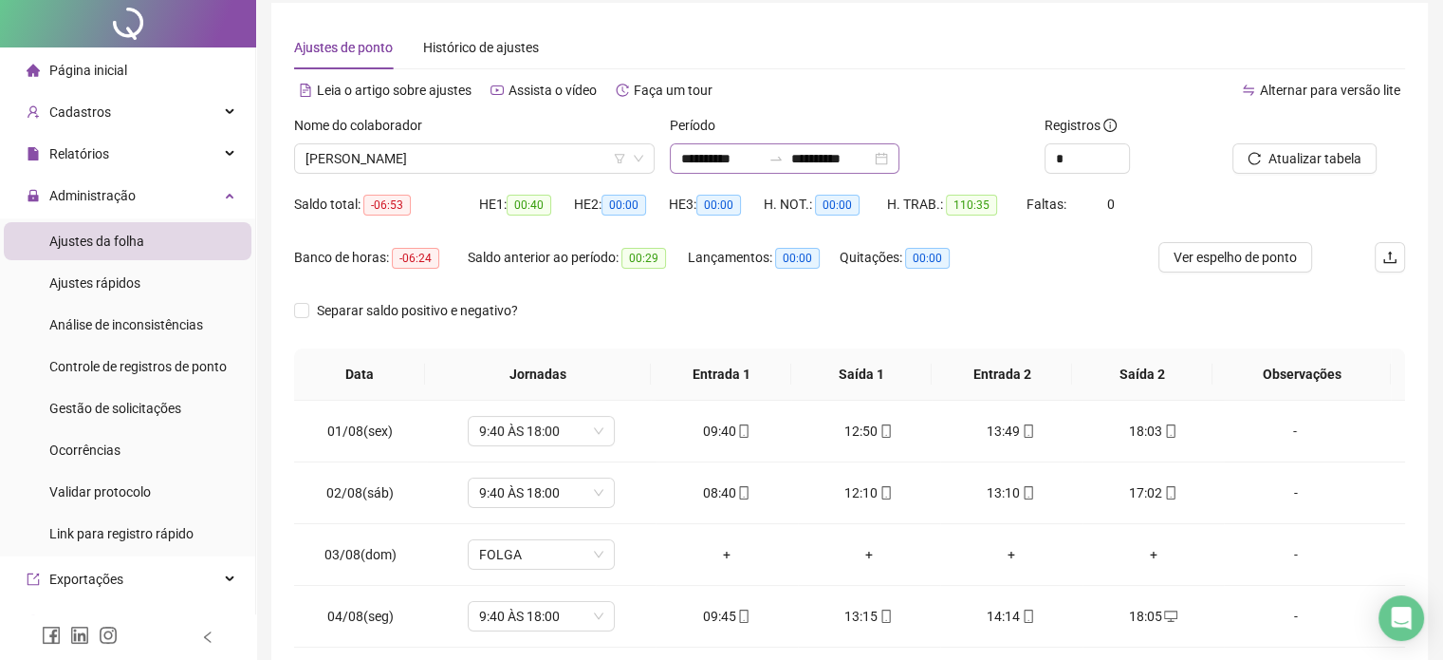
scroll to position [0, 0]
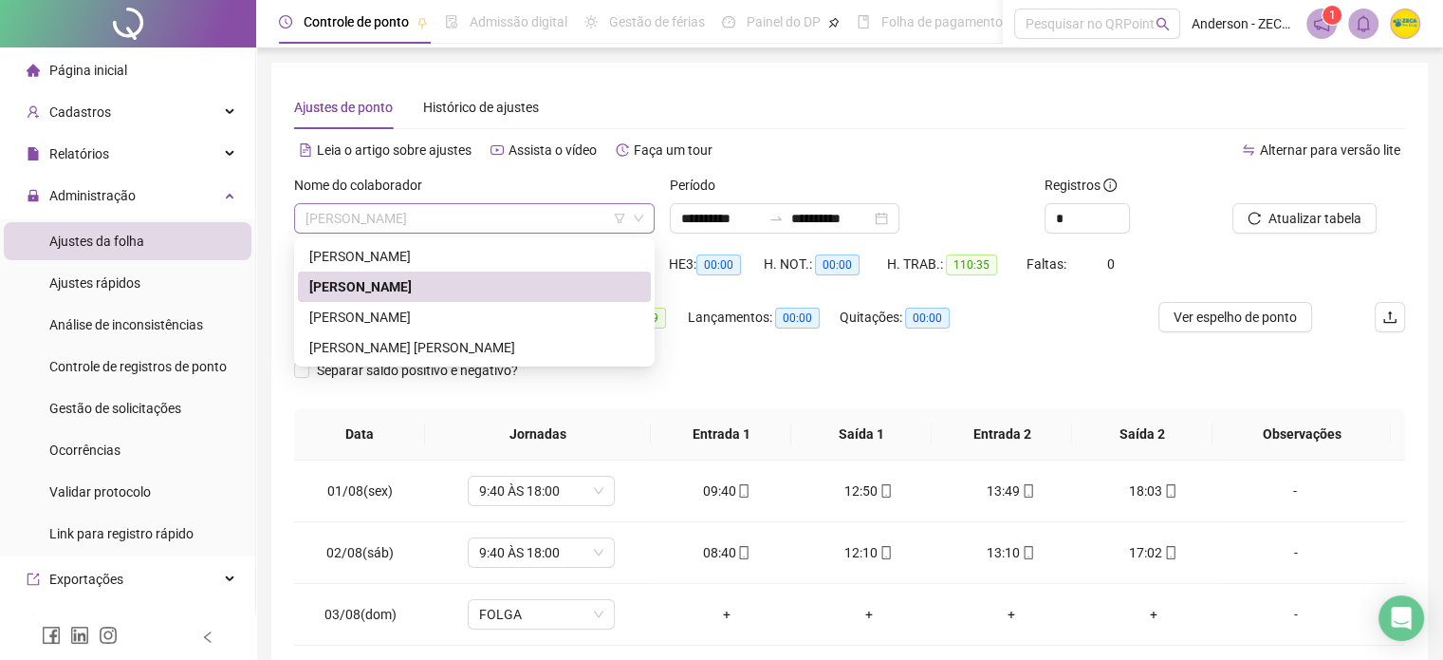
click at [511, 227] on span "[PERSON_NAME]" at bounding box center [475, 218] width 338 height 28
click at [453, 316] on div "[PERSON_NAME]" at bounding box center [474, 317] width 330 height 21
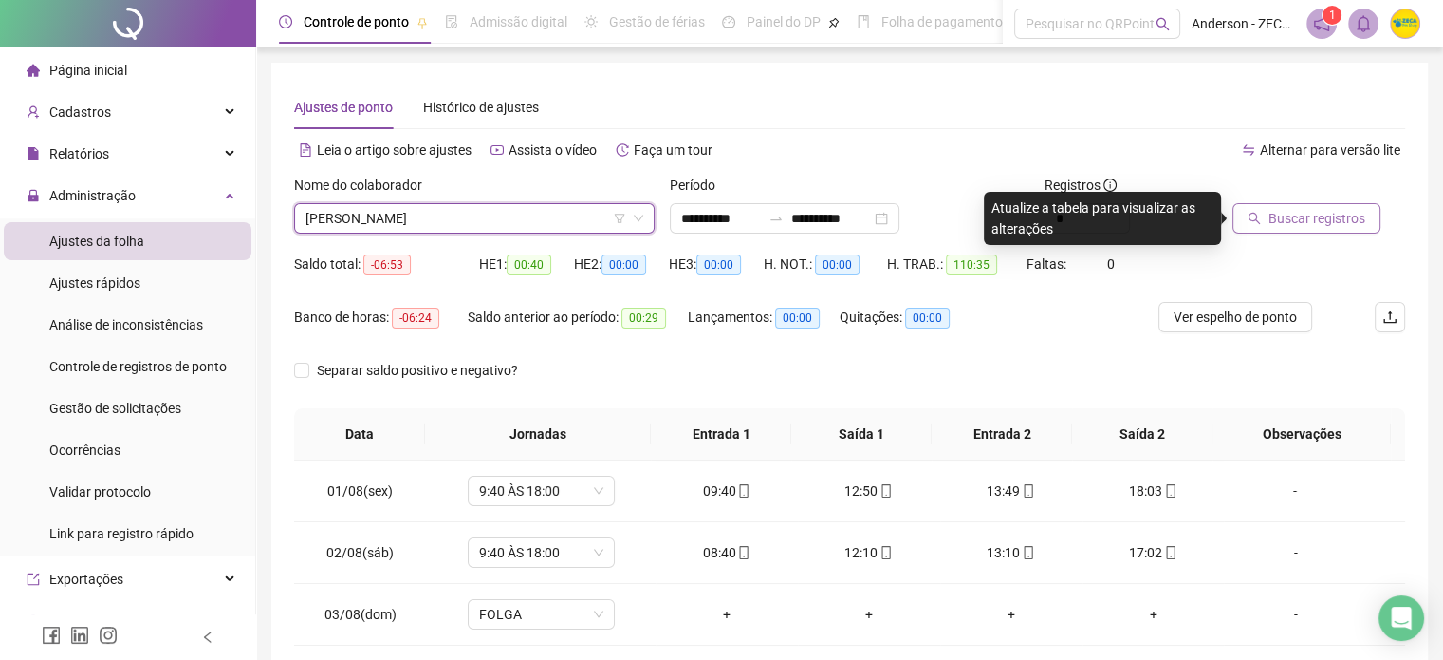
click at [1243, 219] on button "Buscar registros" at bounding box center [1307, 218] width 148 height 30
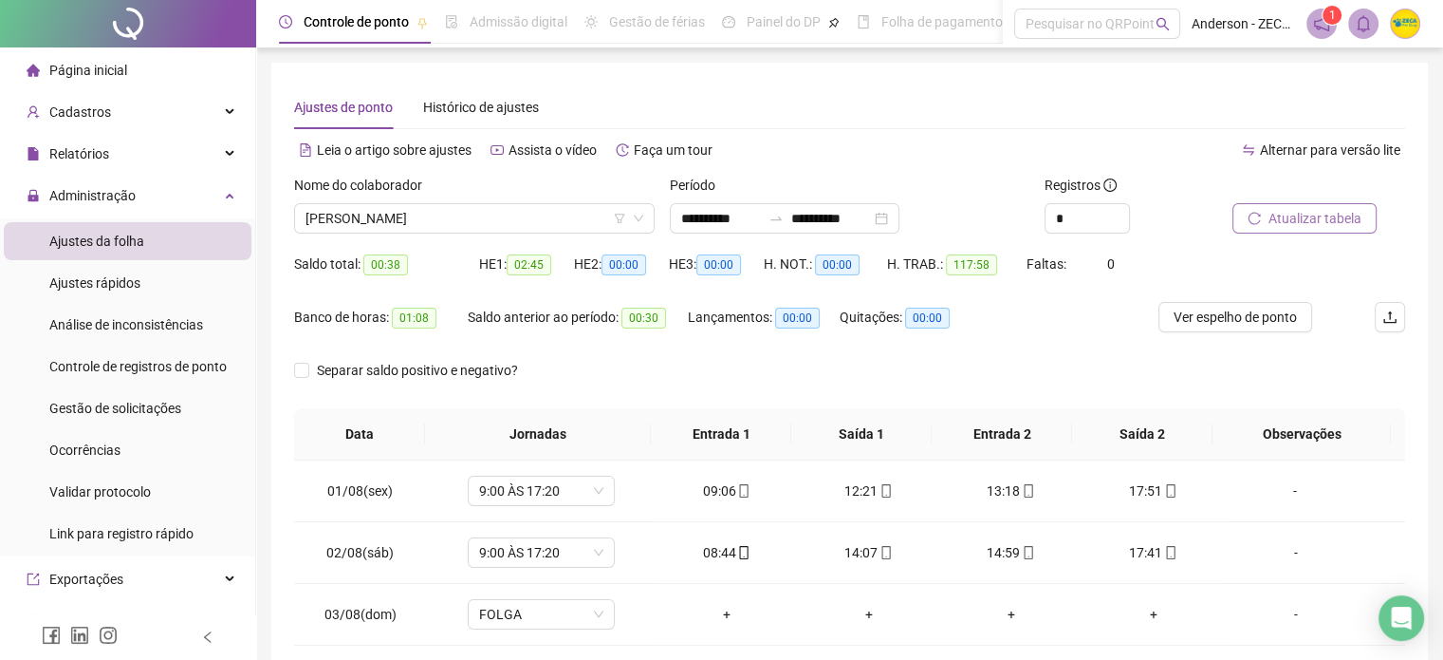
click at [1272, 223] on span "Atualizar tabela" at bounding box center [1315, 218] width 93 height 21
click at [513, 229] on span "[PERSON_NAME]" at bounding box center [475, 218] width 338 height 28
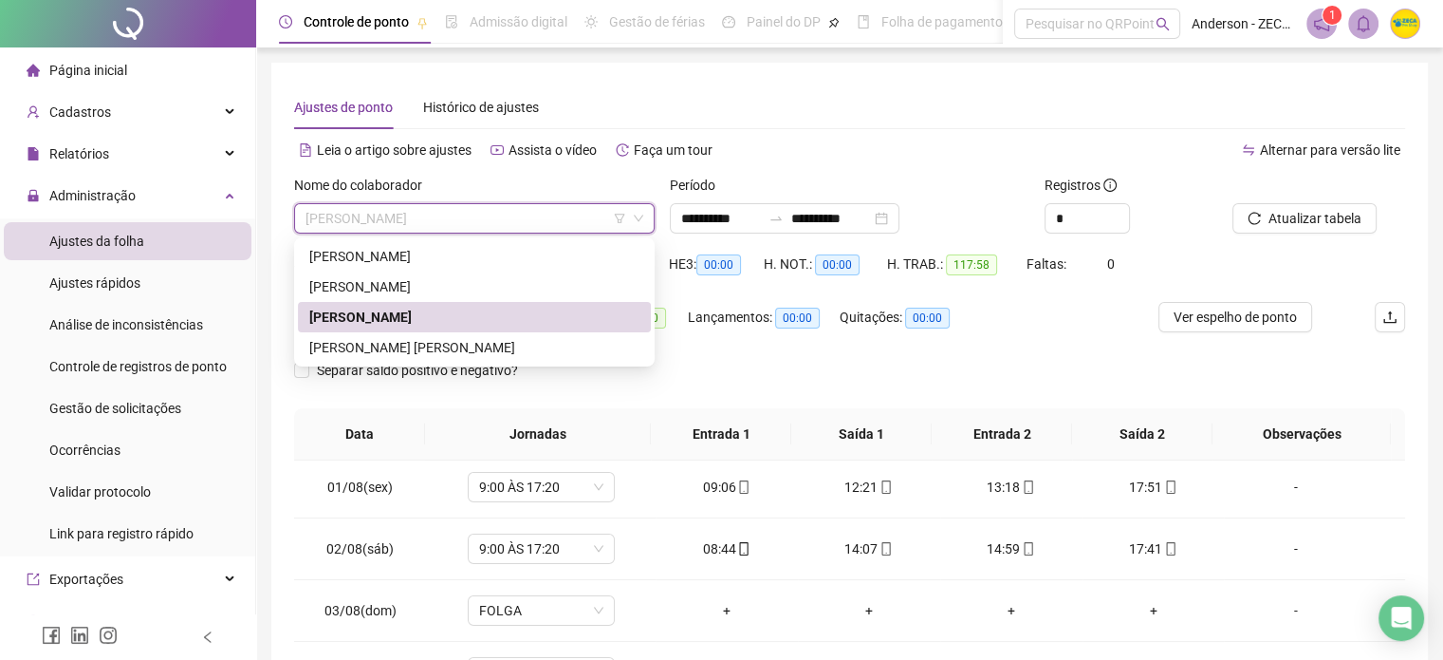
click at [447, 345] on div "[PERSON_NAME] [PERSON_NAME]" at bounding box center [474, 347] width 330 height 21
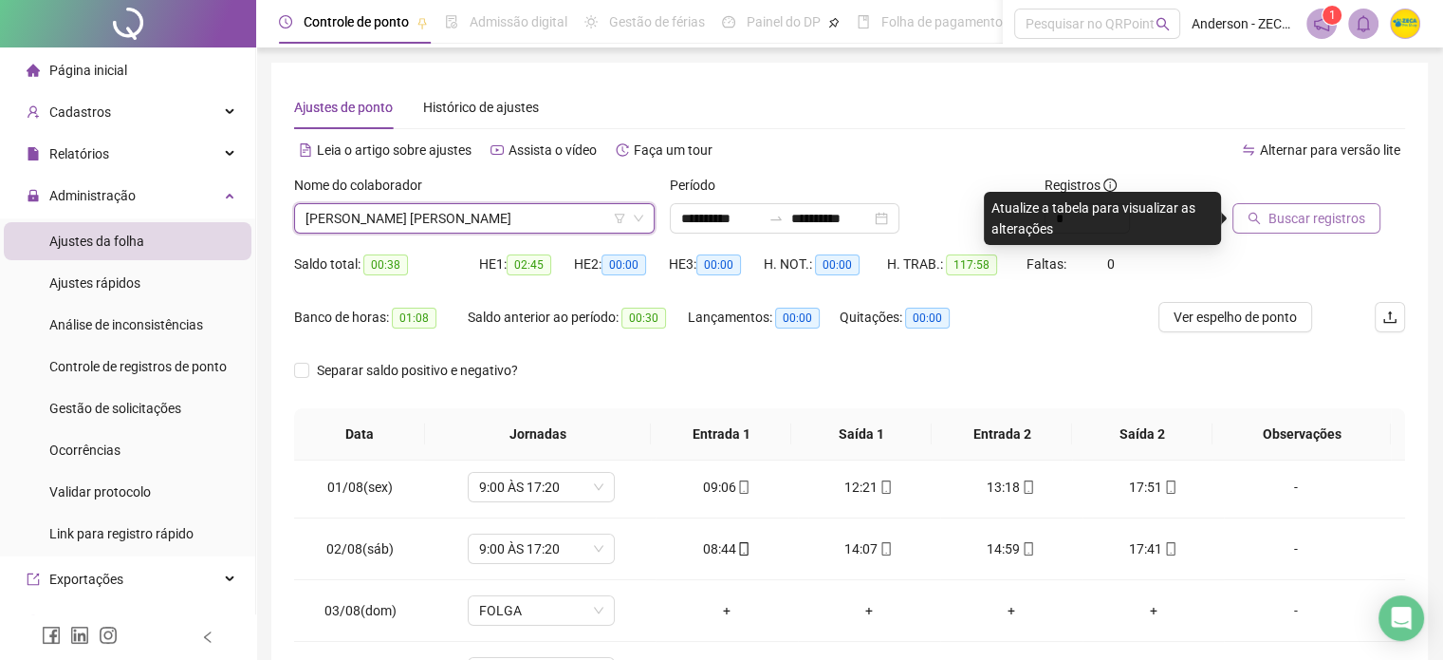
click at [1264, 208] on button "Buscar registros" at bounding box center [1307, 218] width 148 height 30
